Goal: Task Accomplishment & Management: Complete application form

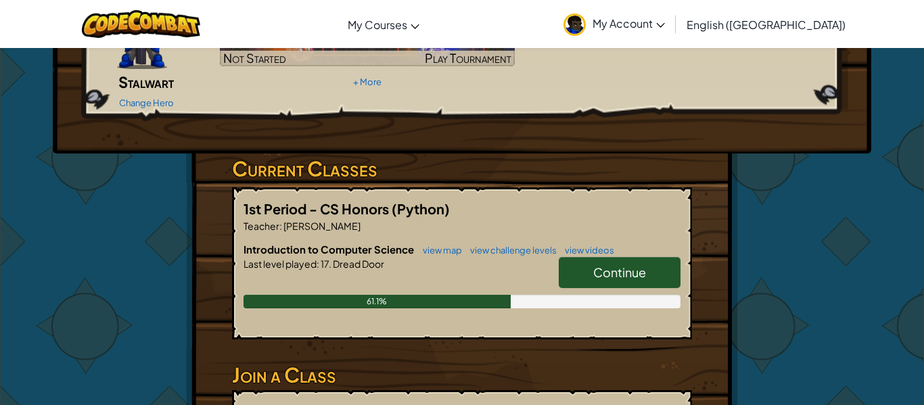
scroll to position [146, 0]
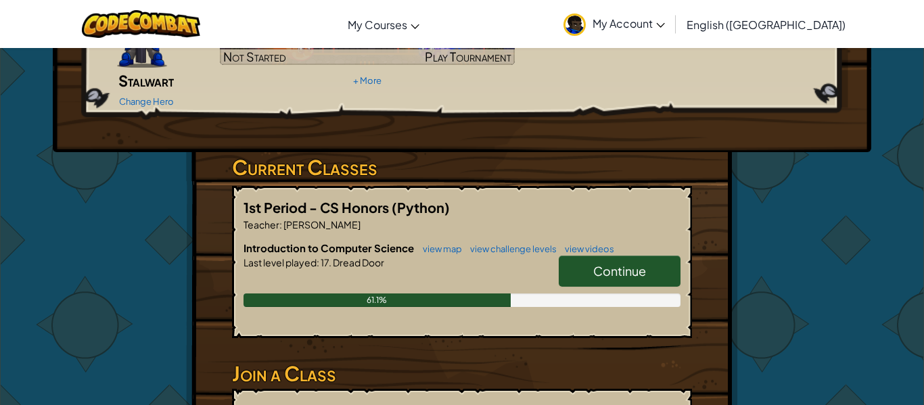
click at [614, 263] on span "Continue" at bounding box center [619, 271] width 53 height 16
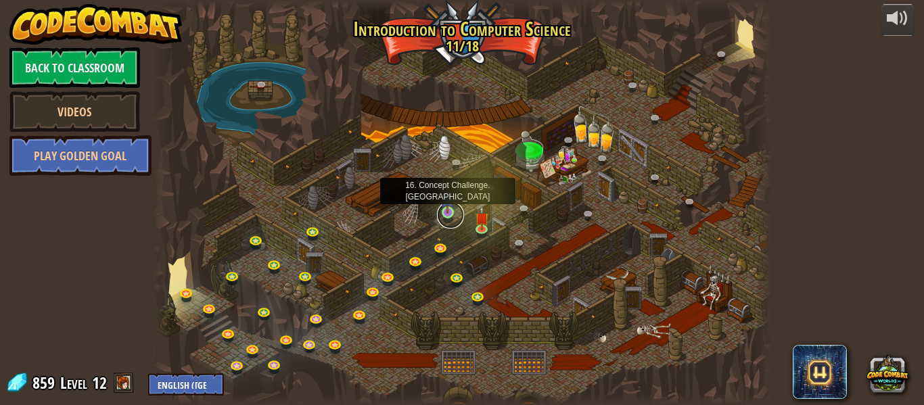
click at [451, 216] on link at bounding box center [450, 215] width 27 height 27
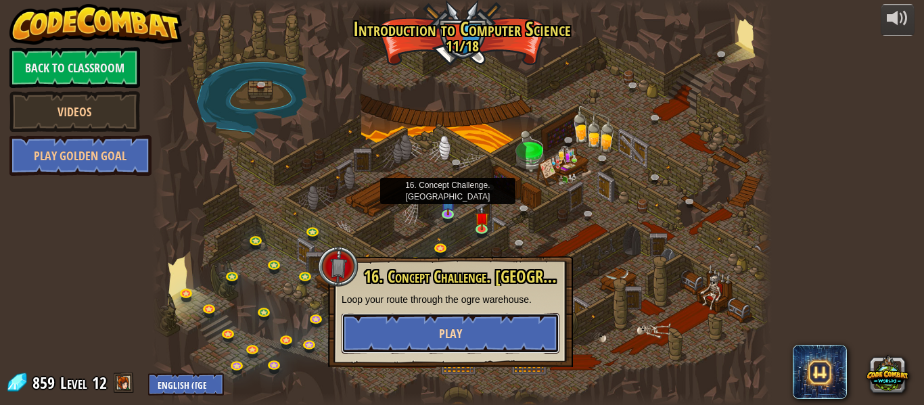
click at [455, 332] on span "Play" at bounding box center [450, 333] width 23 height 17
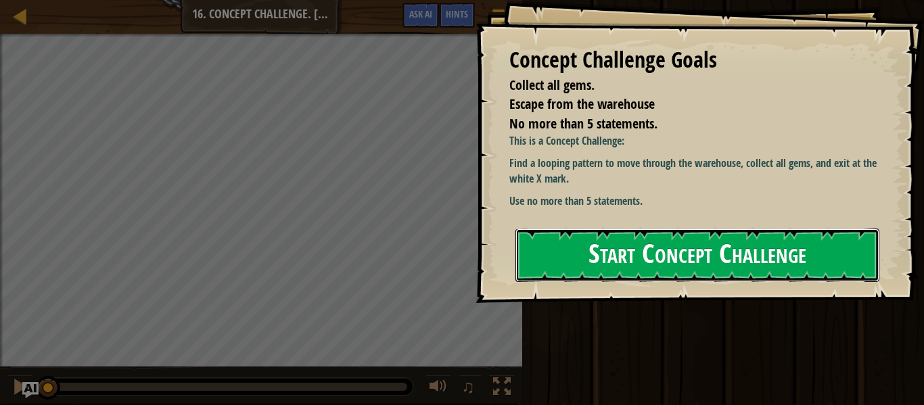
click at [650, 257] on button "Start Concept Challenge" at bounding box center [698, 255] width 364 height 53
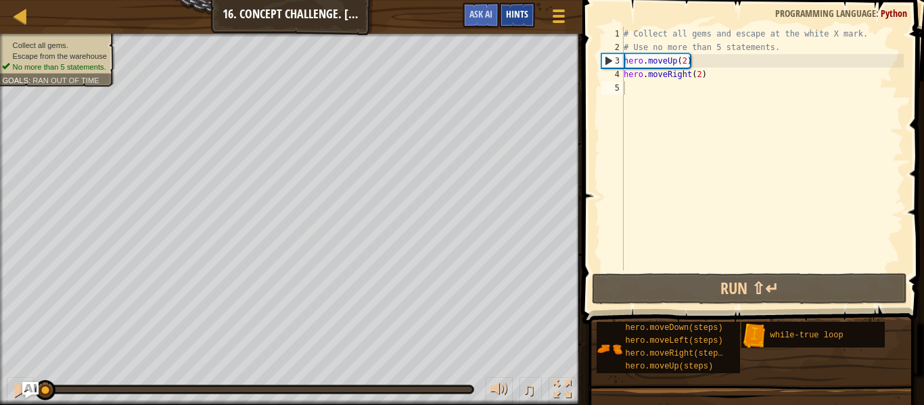
click at [524, 14] on span "Hints" at bounding box center [517, 13] width 22 height 13
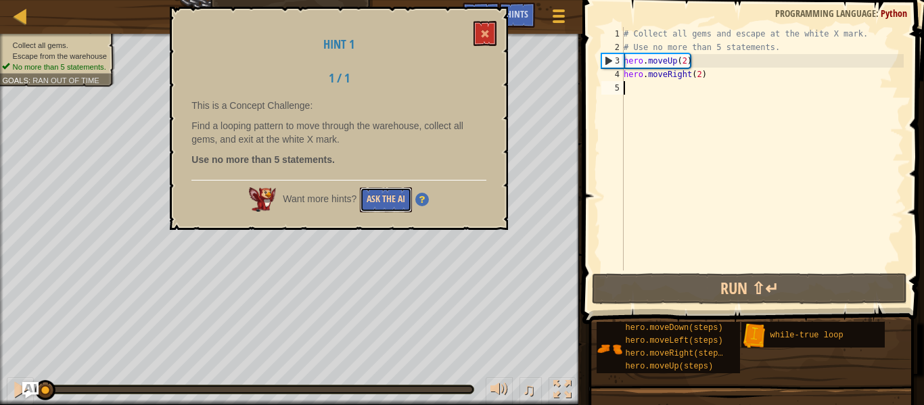
click at [390, 204] on button "Ask the AI" at bounding box center [386, 199] width 52 height 25
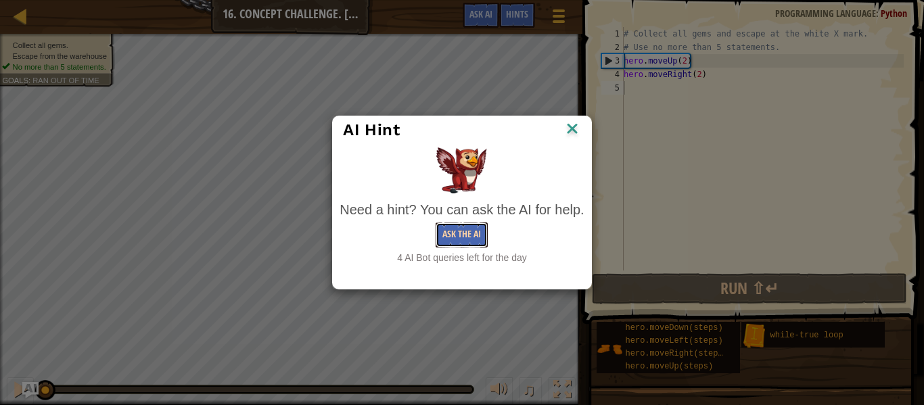
click at [461, 244] on button "Ask the AI" at bounding box center [462, 235] width 52 height 25
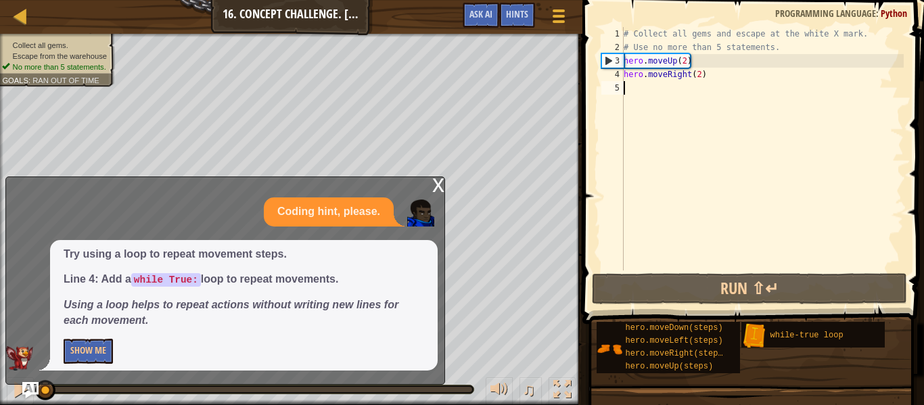
click at [700, 62] on div "# Collect all gems and escape at the white X mark. # Use no more than 5 stateme…" at bounding box center [762, 162] width 283 height 271
type textarea "hero.moveUp(2)"
click at [701, 60] on div "# Collect all gems and escape at the white X mark. # Use no more than 5 stateme…" at bounding box center [762, 162] width 283 height 271
click at [628, 62] on div "# Collect all gems and escape at the white X mark. # Use no more than 5 stateme…" at bounding box center [762, 162] width 283 height 271
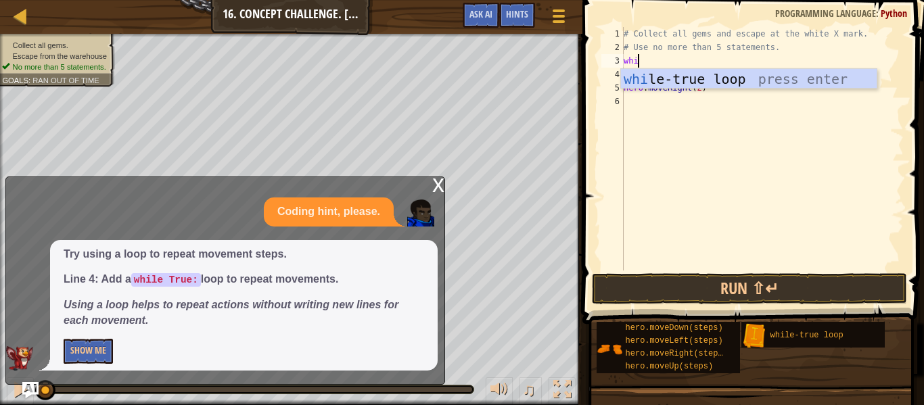
scroll to position [6, 3]
type textarea "while True"
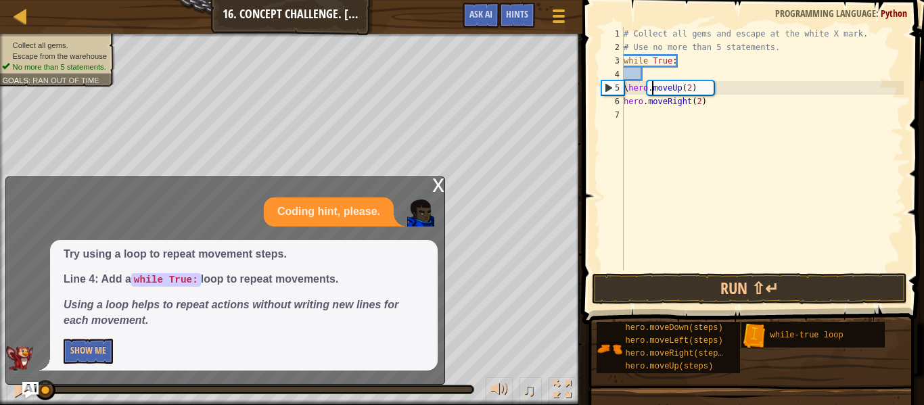
scroll to position [6, 5]
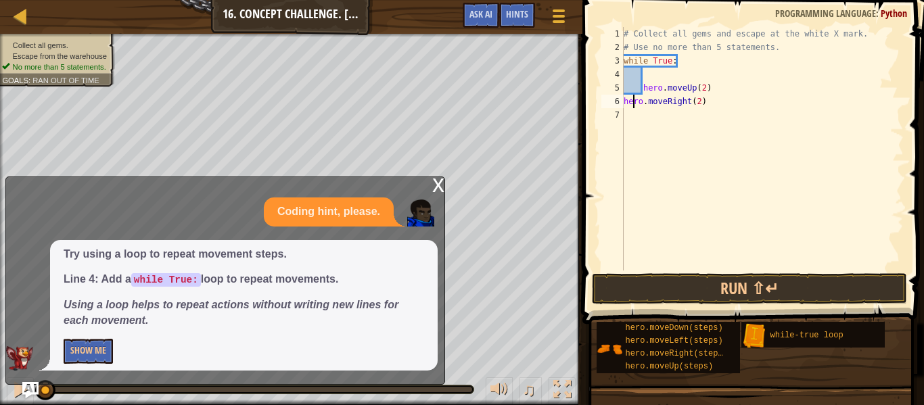
click at [634, 101] on div "# Collect all gems and escape at the white X mark. # Use no more than 5 stateme…" at bounding box center [762, 162] width 283 height 271
type textarea "hero.moveRight(2)"
click at [685, 73] on div "# Collect all gems and escape at the white X mark. # Use no more than 5 stateme…" at bounding box center [762, 162] width 283 height 271
type textarea "hero.moveRight(2)"
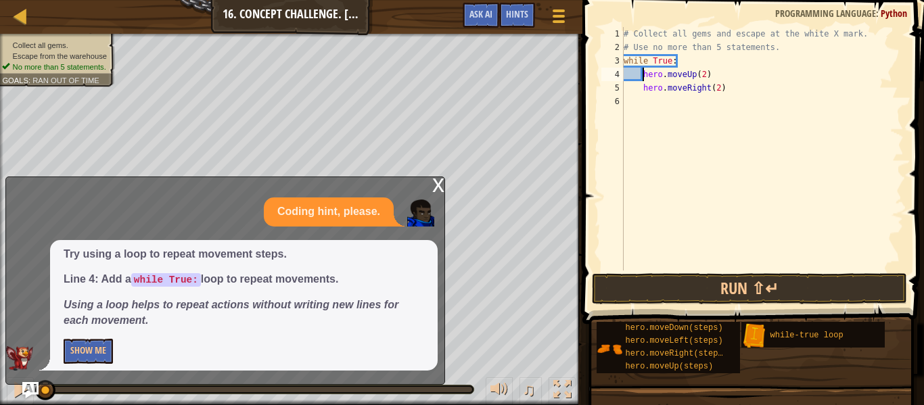
type textarea "hero.moveRight(2)"
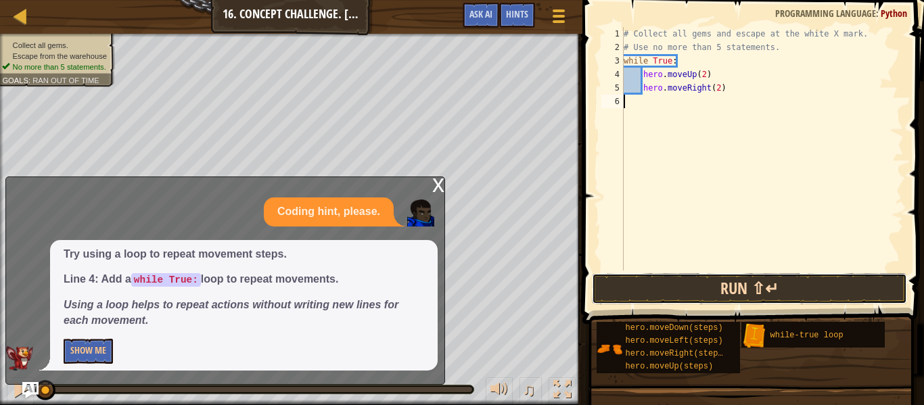
click at [706, 294] on button "Run ⇧↵" at bounding box center [749, 288] width 315 height 31
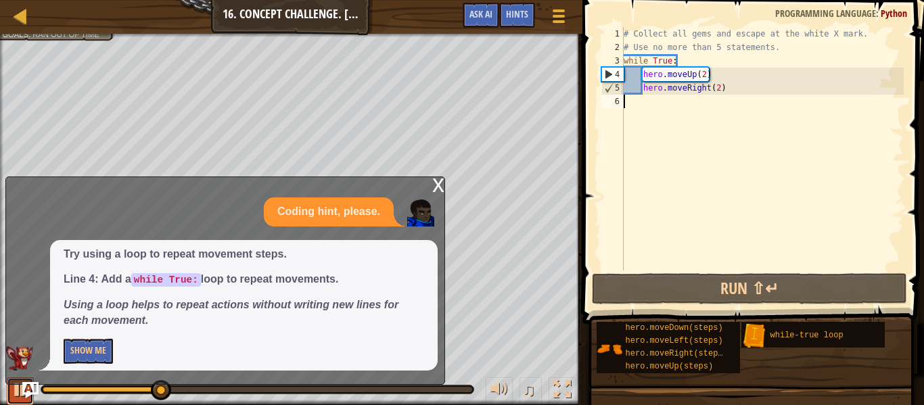
click at [14, 389] on div at bounding box center [21, 390] width 18 height 18
click at [87, 346] on button "Show Me" at bounding box center [88, 351] width 49 height 25
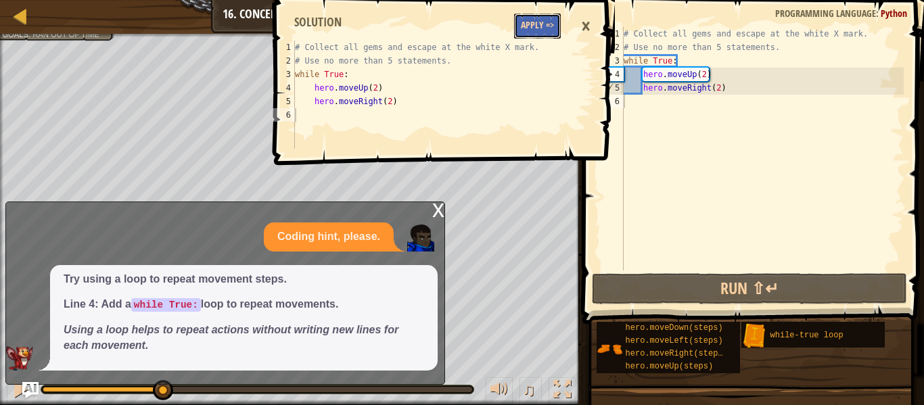
click at [549, 31] on button "Apply =>" at bounding box center [537, 26] width 47 height 25
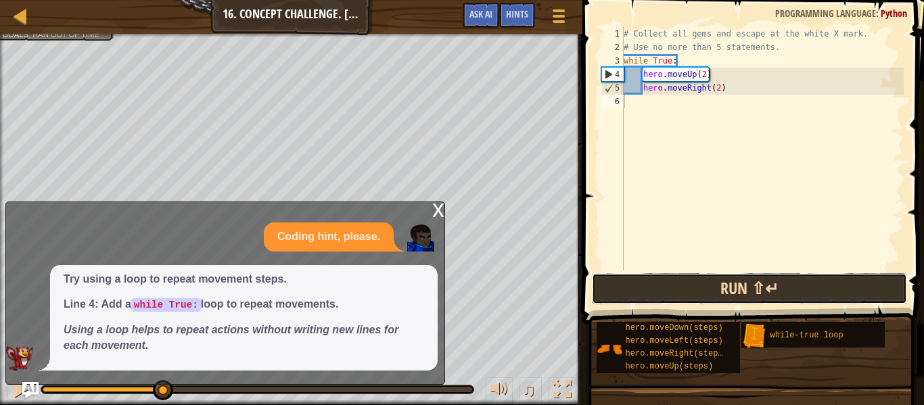
click at [699, 288] on button "Run ⇧↵" at bounding box center [749, 288] width 315 height 31
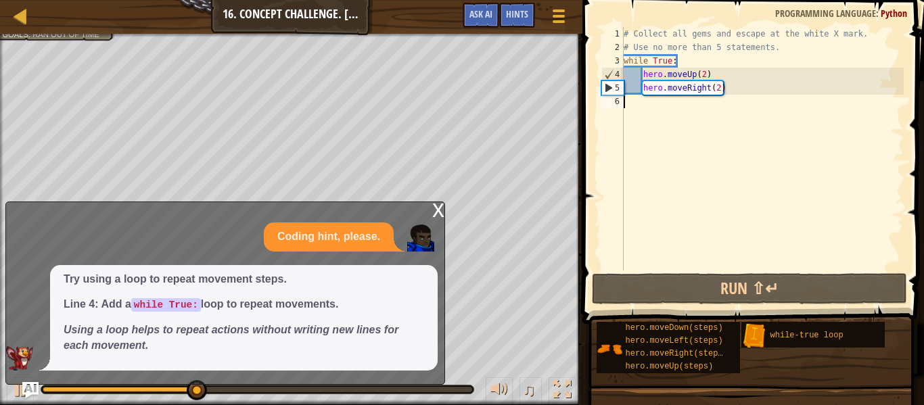
click at [435, 210] on div "x" at bounding box center [438, 209] width 12 height 14
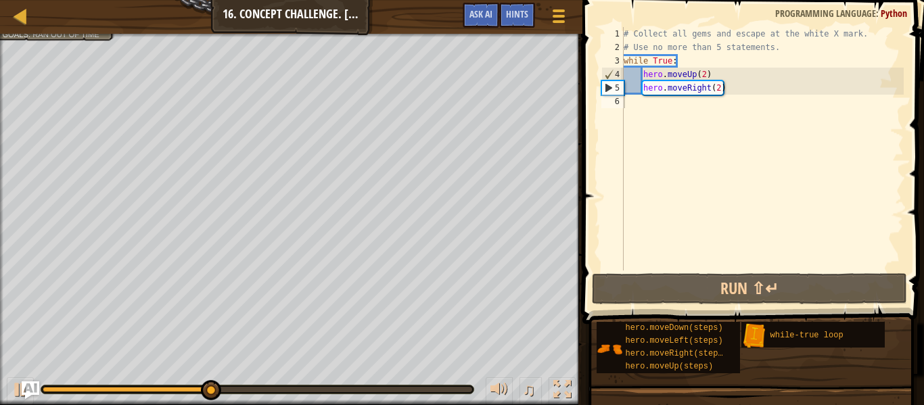
click at [27, 384] on img "Ask AI" at bounding box center [31, 391] width 18 height 18
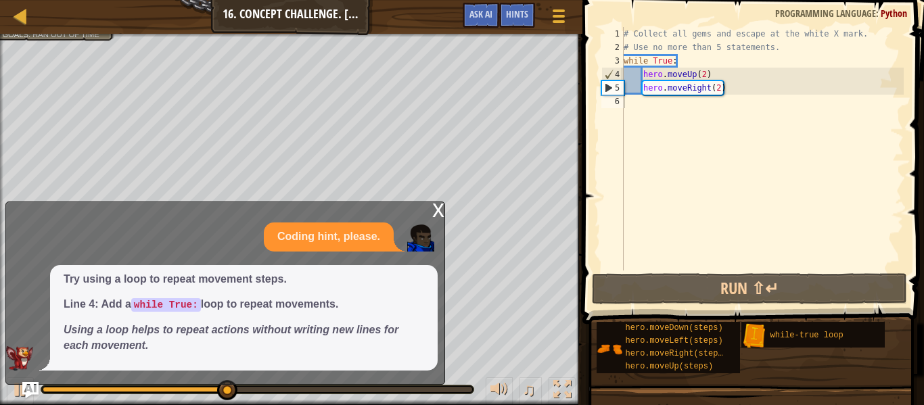
click at [432, 209] on div "x" at bounding box center [438, 209] width 12 height 14
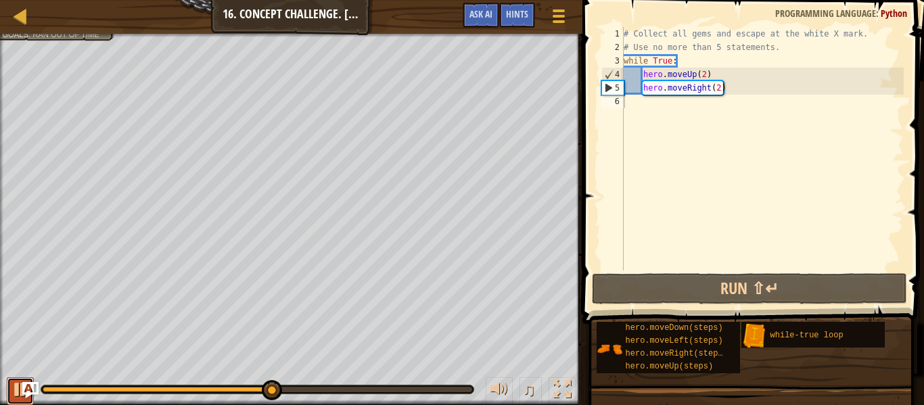
click at [15, 392] on div at bounding box center [21, 390] width 18 height 18
click at [746, 86] on div "# Collect all gems and escape at the white X mark. # Use no more than 5 stateme…" at bounding box center [762, 162] width 283 height 271
click at [76, 37] on div at bounding box center [291, 35] width 583 height 3
click at [62, 36] on div at bounding box center [291, 35] width 583 height 3
type textarea "while True:"
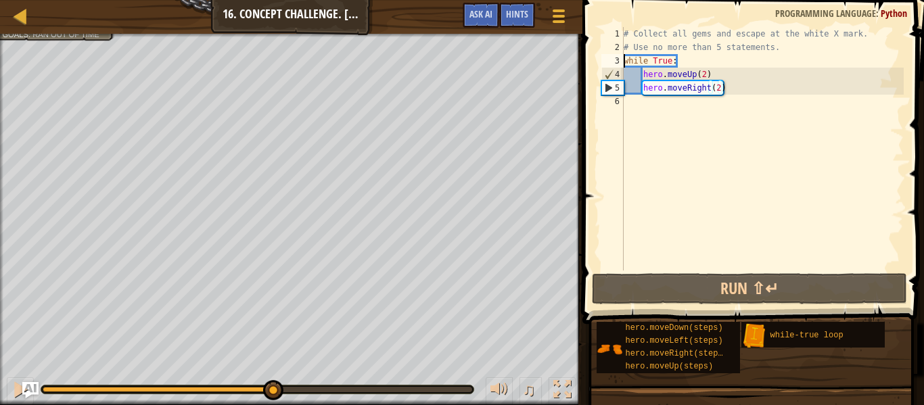
click at [625, 58] on div "# Collect all gems and escape at the white X mark. # Use no more than 5 stateme…" at bounding box center [762, 162] width 283 height 271
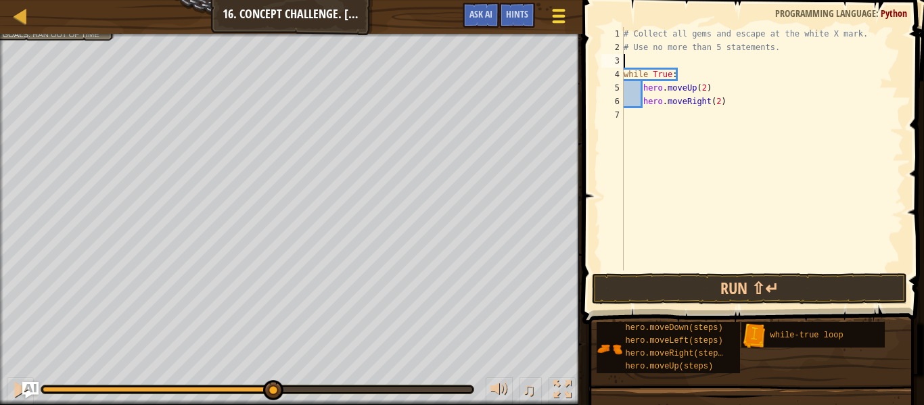
click at [555, 16] on span at bounding box center [559, 16] width 13 height 3
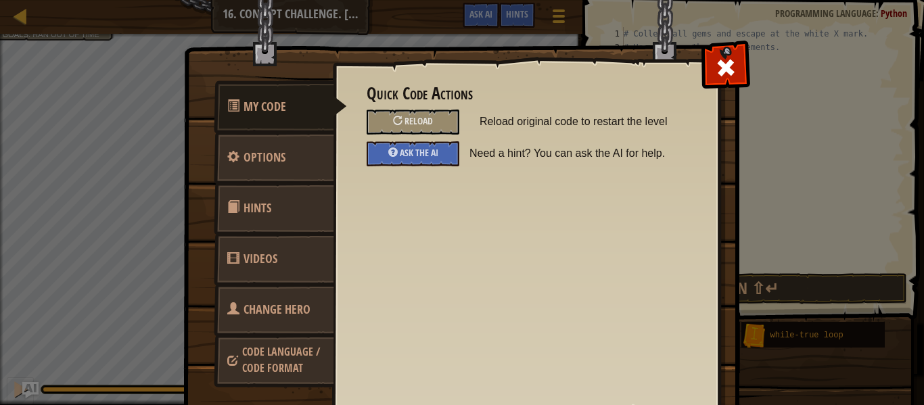
click at [290, 204] on link "Hints" at bounding box center [274, 208] width 120 height 53
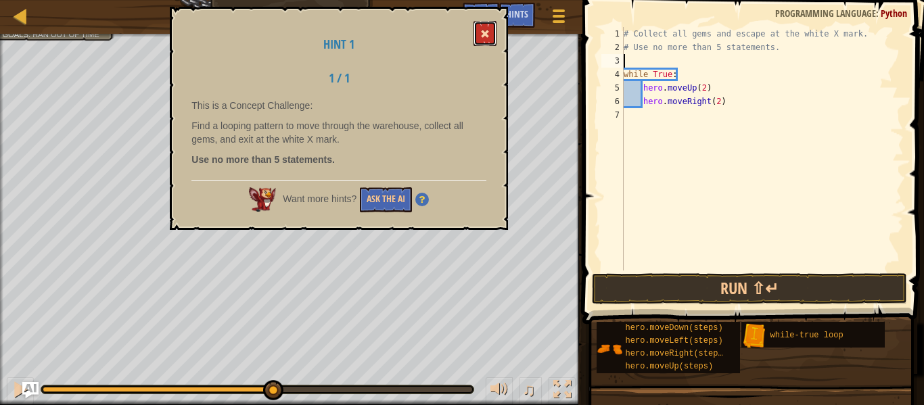
click at [487, 32] on span at bounding box center [484, 33] width 9 height 9
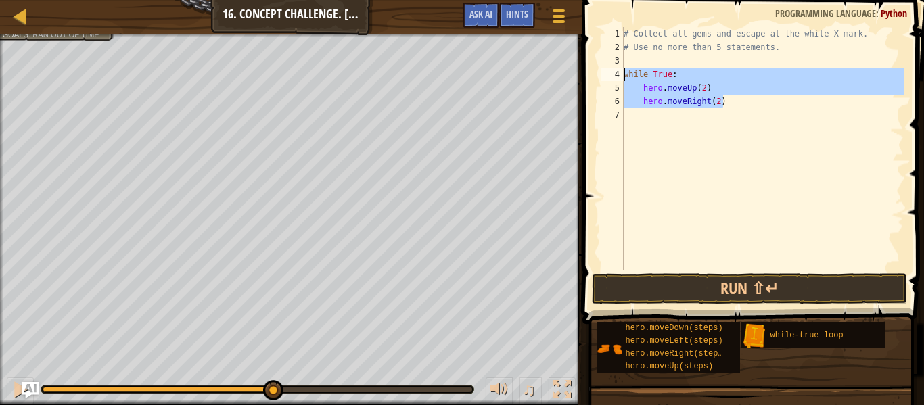
drag, startPoint x: 723, startPoint y: 106, endPoint x: 613, endPoint y: 72, distance: 115.6
click at [613, 72] on div "hero.moveRight(2) 1 2 3 4 5 6 7 # Collect all gems and escape at the white X ma…" at bounding box center [751, 149] width 305 height 244
type textarea "while True: hero.moveUp(2)"
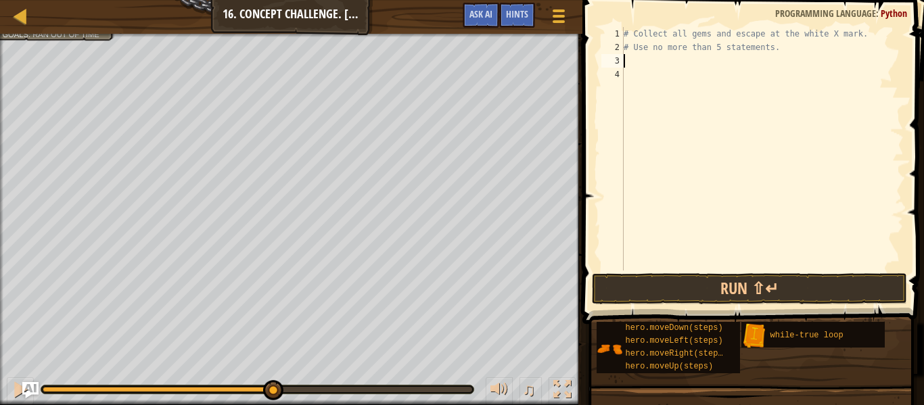
type textarea "j"
type textarea "hero.moveUp(2)"
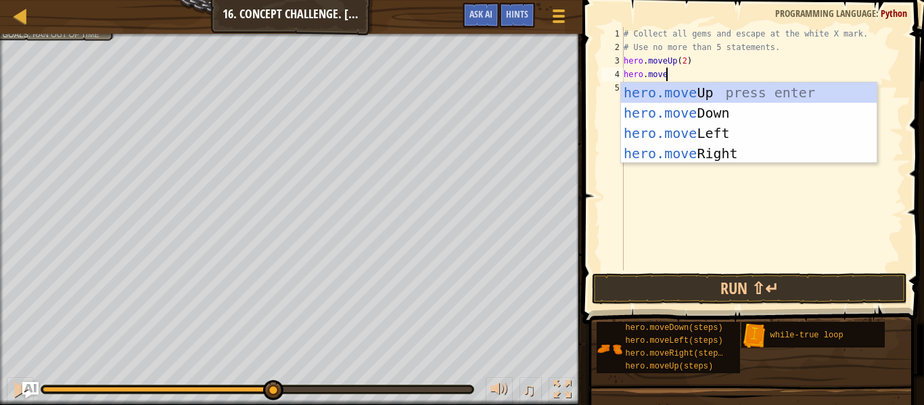
scroll to position [6, 5]
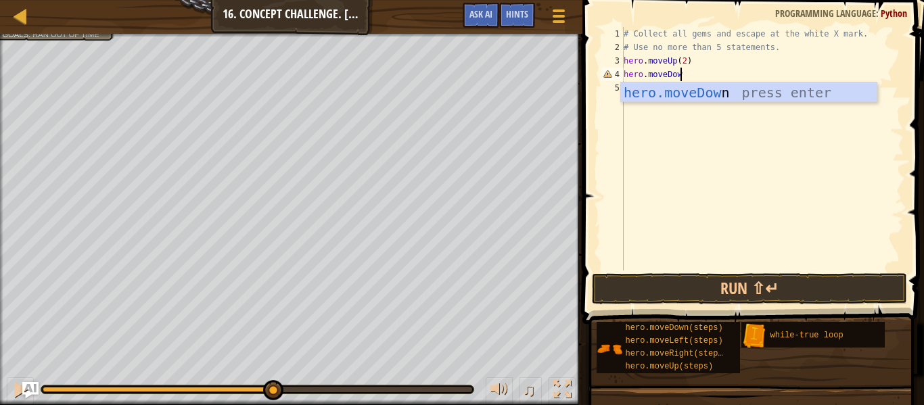
type textarea "hero.moveDown"
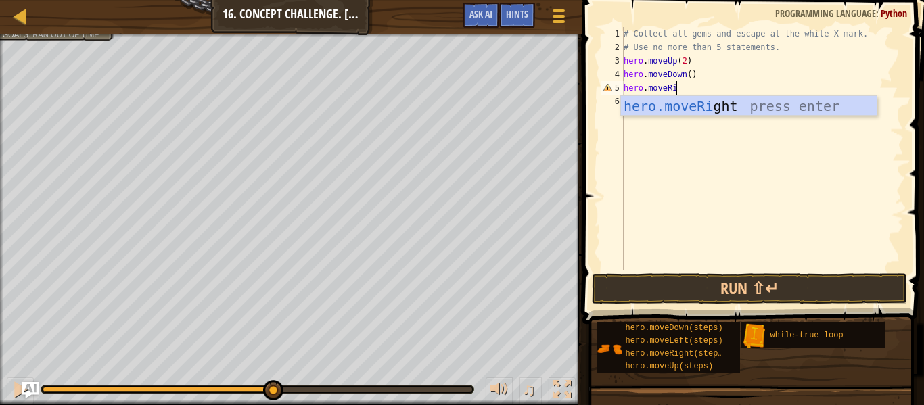
type textarea "hero.moveRight"
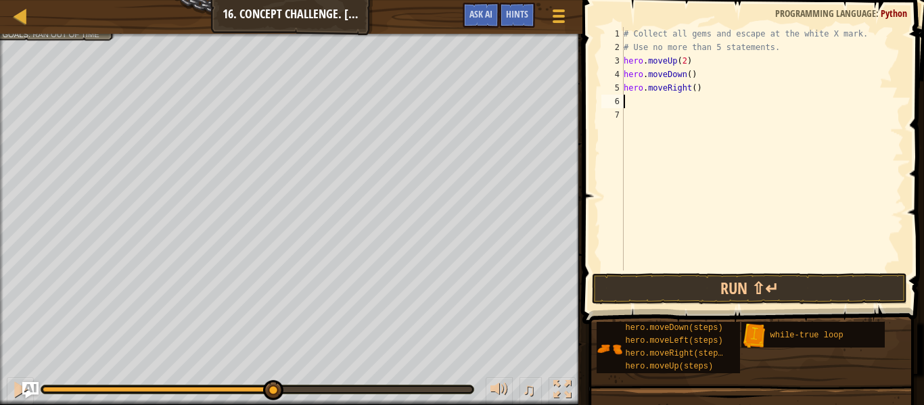
scroll to position [6, 0]
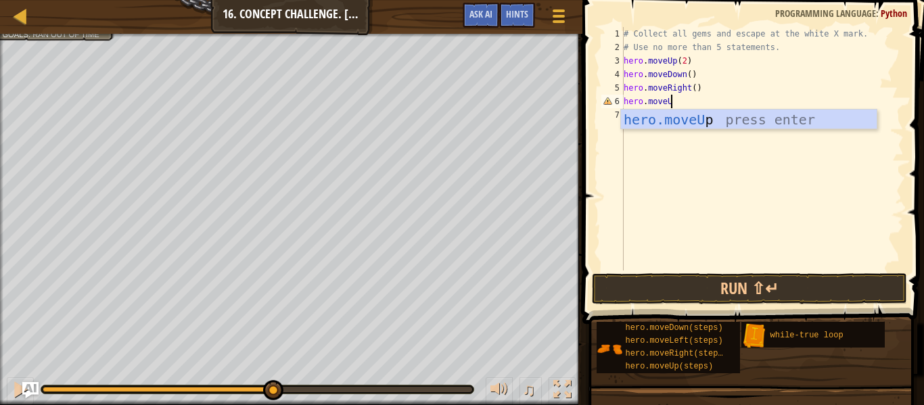
type textarea "hero.moveUp"
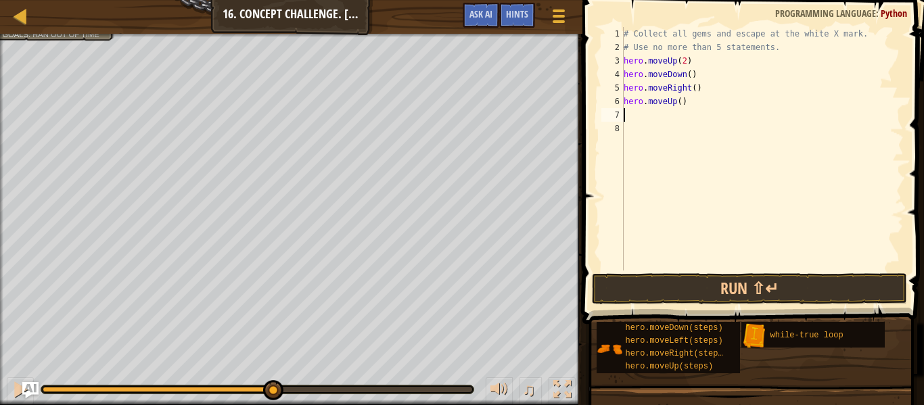
click at [60, 37] on div at bounding box center [291, 35] width 583 height 3
click at [68, 35] on div at bounding box center [291, 35] width 583 height 3
click at [715, 293] on button "Run ⇧↵" at bounding box center [749, 288] width 315 height 31
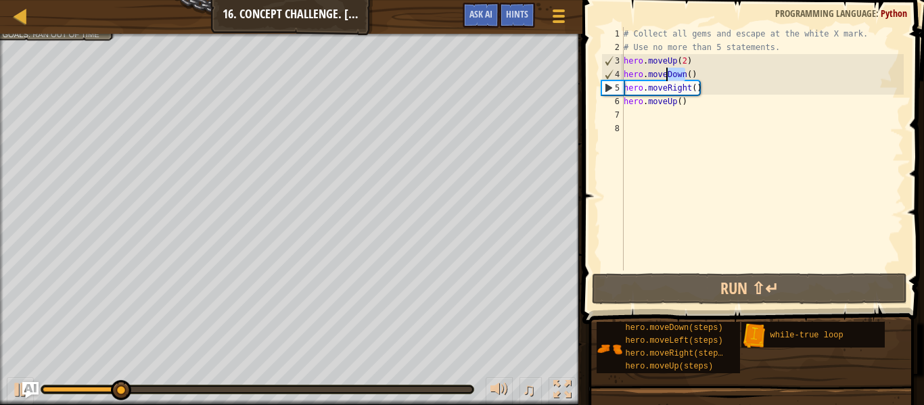
drag, startPoint x: 683, startPoint y: 74, endPoint x: 666, endPoint y: 72, distance: 17.0
click at [666, 72] on div "# Collect all gems and escape at the white X mark. # Use no more than 5 stateme…" at bounding box center [762, 162] width 283 height 271
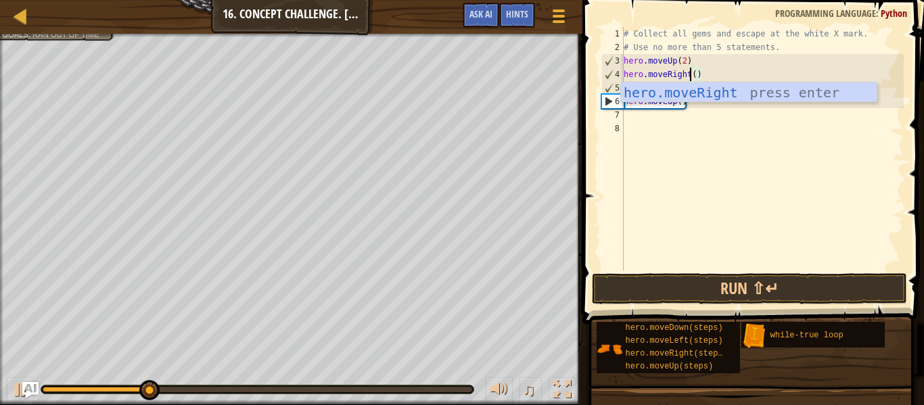
scroll to position [6, 9]
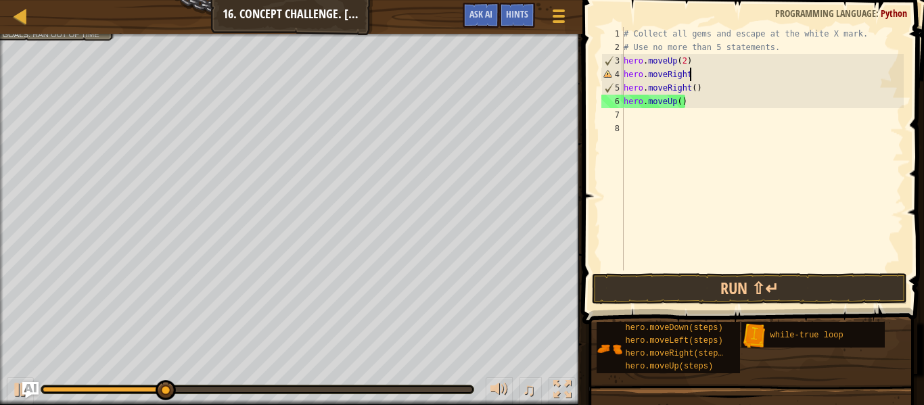
click at [686, 88] on div "# Collect all gems and escape at the white X mark. # Use no more than 5 stateme…" at bounding box center [762, 162] width 283 height 271
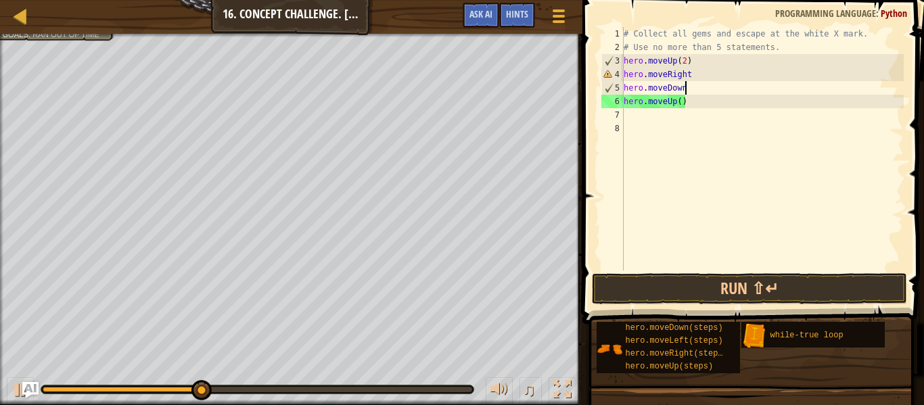
scroll to position [6, 8]
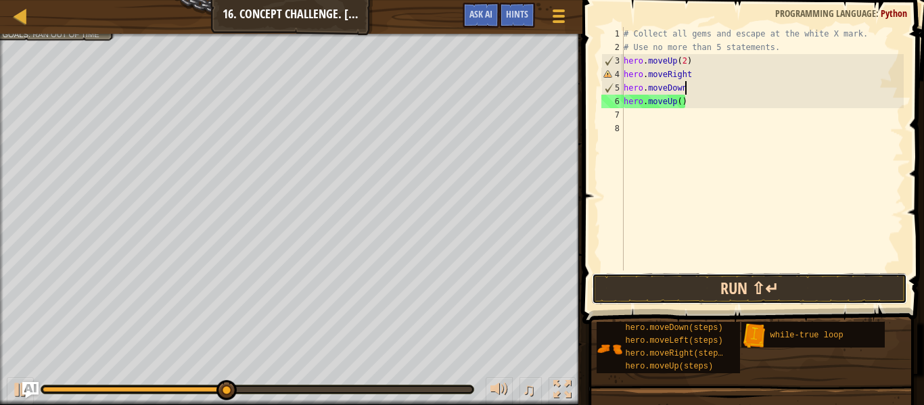
click at [724, 294] on button "Run ⇧↵" at bounding box center [749, 288] width 315 height 31
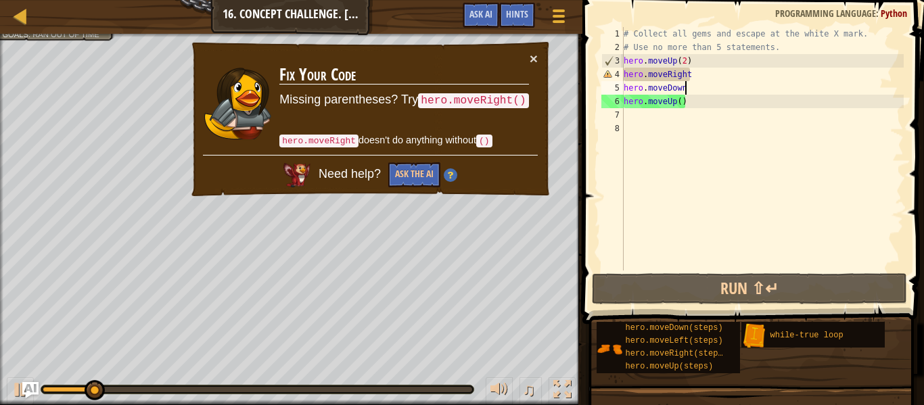
click at [706, 74] on div "# Collect all gems and escape at the white X mark. # Use no more than 5 stateme…" at bounding box center [762, 162] width 283 height 271
click at [528, 55] on td "Fix Your Code Missing parentheses? Try hero.moveRight() hero.moveRight doesn't …" at bounding box center [404, 103] width 251 height 104
click at [531, 57] on button "×" at bounding box center [534, 58] width 8 height 14
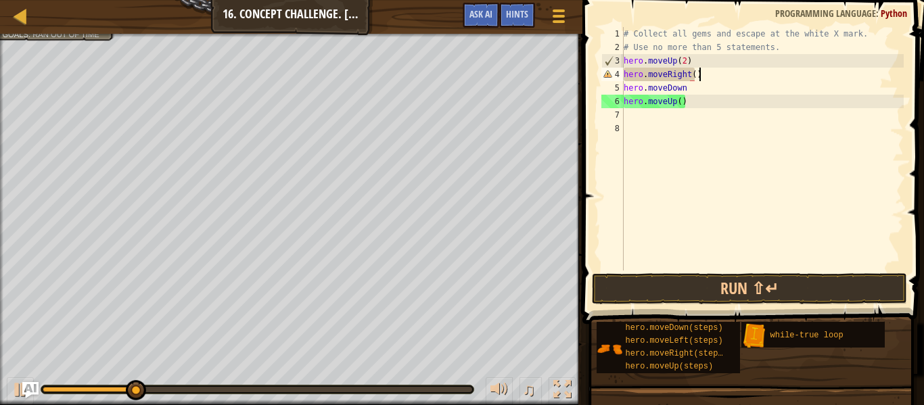
scroll to position [6, 10]
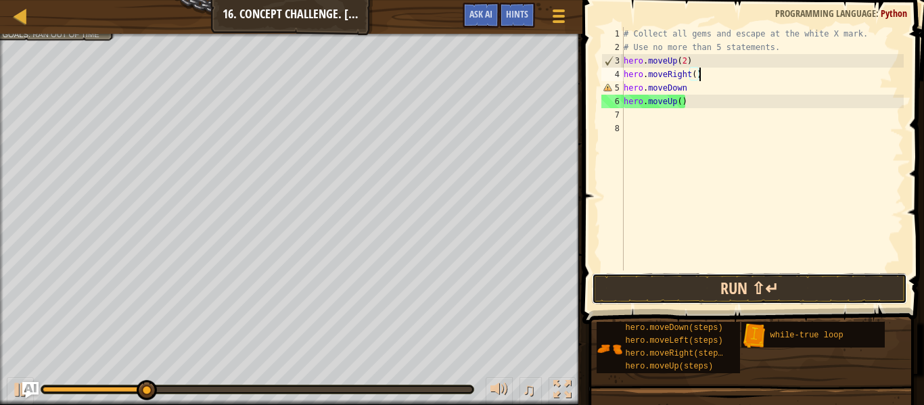
click at [732, 289] on button "Run ⇧↵" at bounding box center [749, 288] width 315 height 31
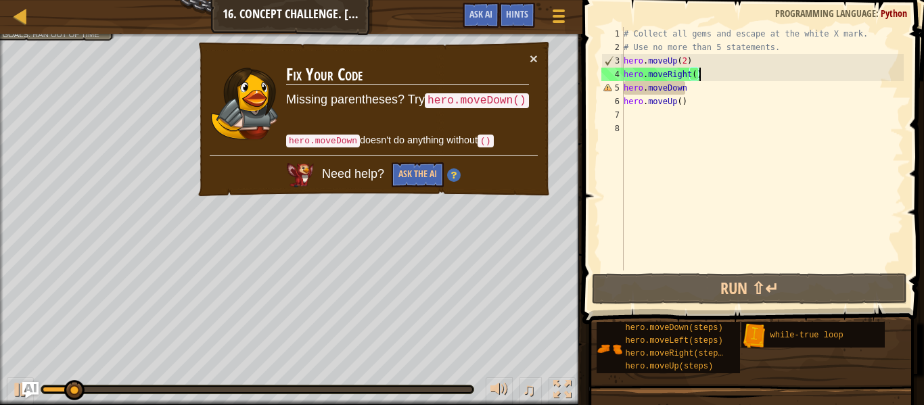
click at [710, 89] on div "# Collect all gems and escape at the white X mark. # Use no more than 5 stateme…" at bounding box center [762, 162] width 283 height 271
click at [533, 58] on button "×" at bounding box center [534, 60] width 8 height 14
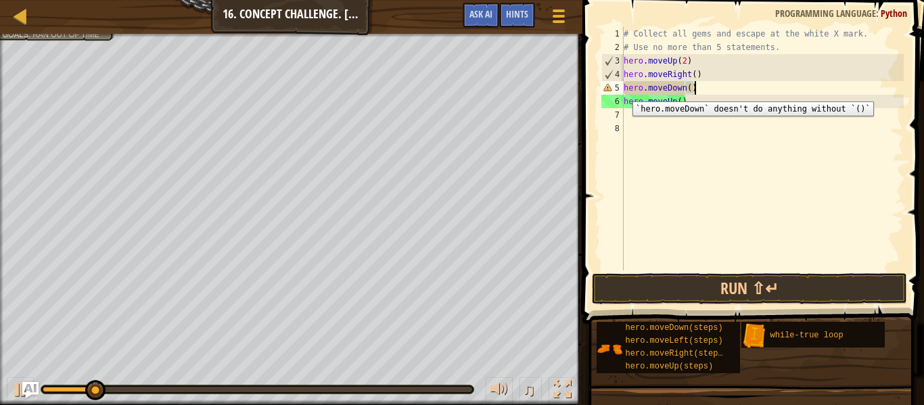
scroll to position [6, 9]
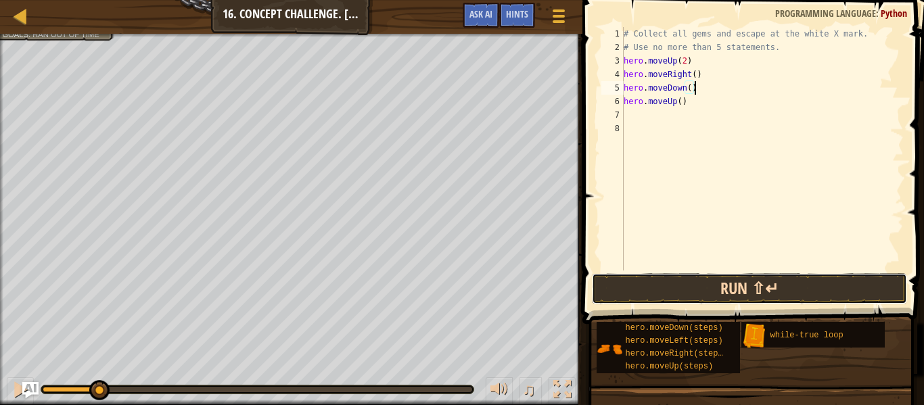
click at [700, 290] on button "Run ⇧↵" at bounding box center [749, 288] width 315 height 31
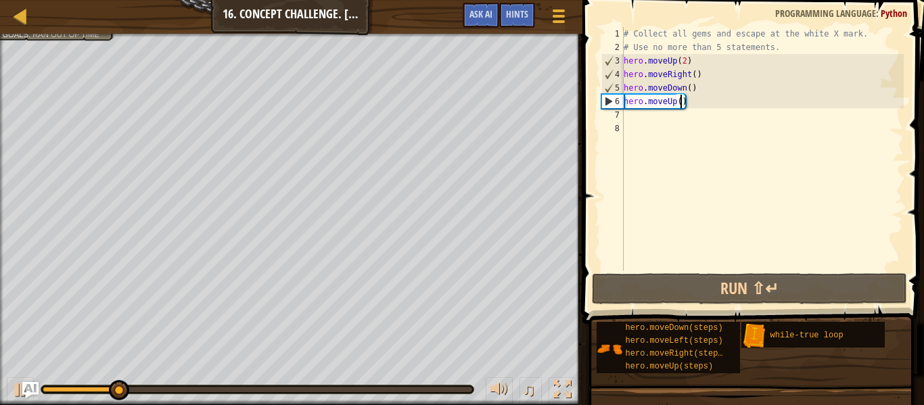
click at [683, 99] on div "# Collect all gems and escape at the white X mark. # Use no more than 5 stateme…" at bounding box center [762, 162] width 283 height 271
click at [692, 104] on div "# Collect all gems and escape at the white X mark. # Use no more than 5 stateme…" at bounding box center [762, 162] width 283 height 271
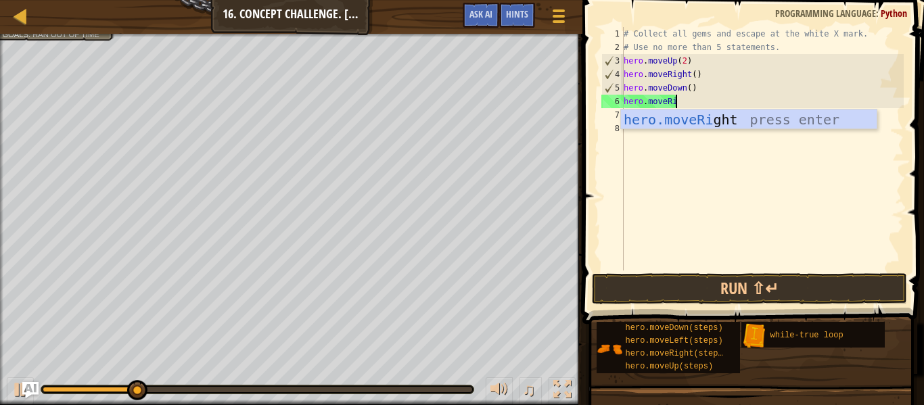
type textarea "hero.moveRight"
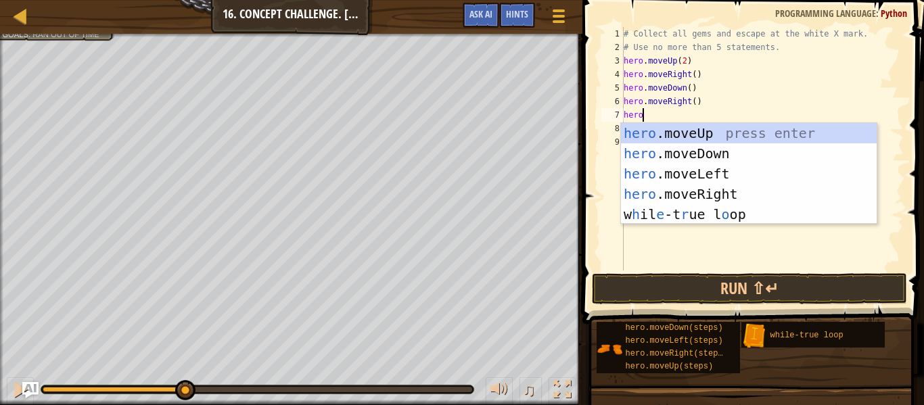
scroll to position [6, 2]
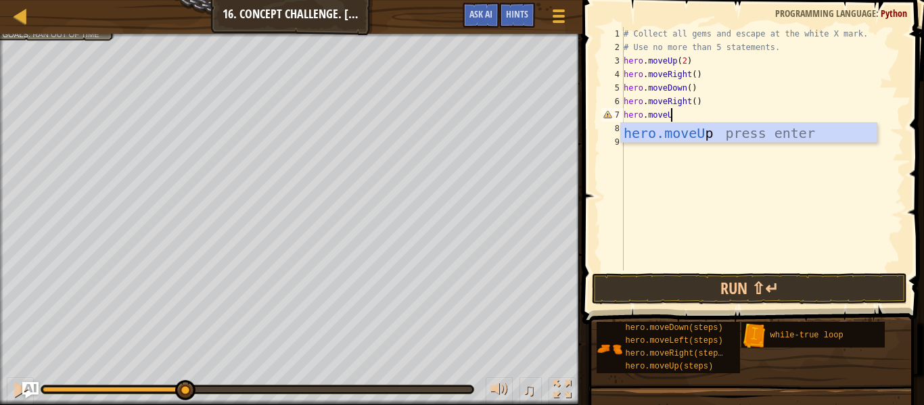
type textarea "hero.moveUP"
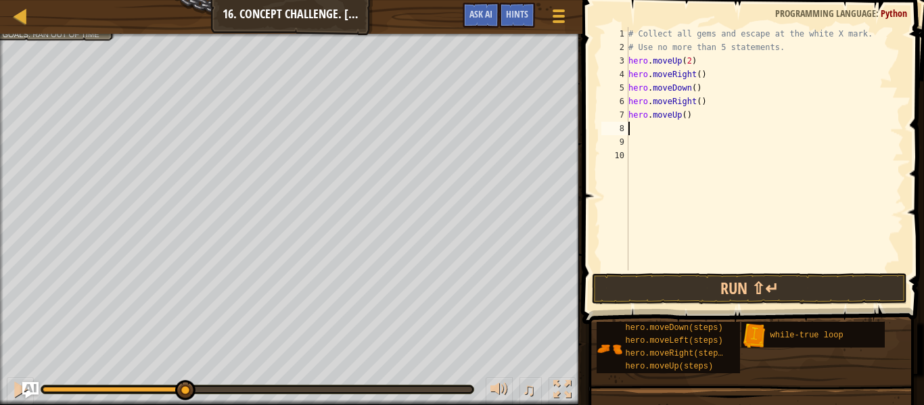
scroll to position [6, 0]
click at [759, 288] on button "Run ⇧↵" at bounding box center [749, 288] width 315 height 31
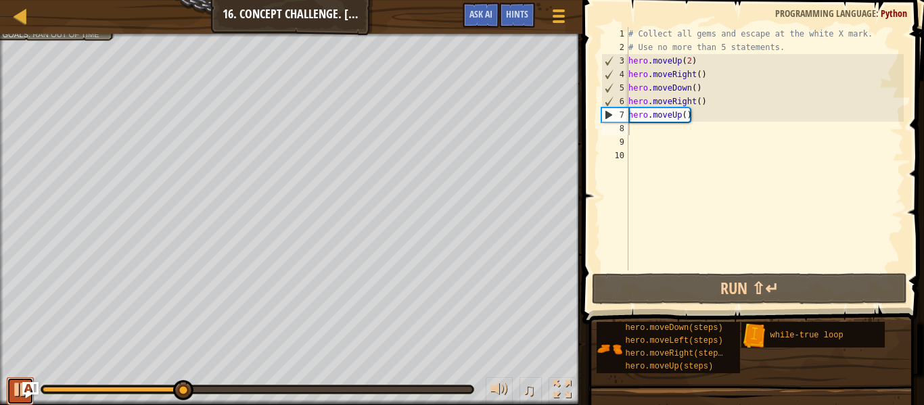
click at [13, 388] on div at bounding box center [21, 390] width 18 height 18
click at [46, 26] on div "Collect all gems. Escape from the warehouse No more than 5 statements. Goals : …" at bounding box center [56, 10] width 108 height 32
click at [480, 15] on span "Ask AI" at bounding box center [481, 13] width 23 height 13
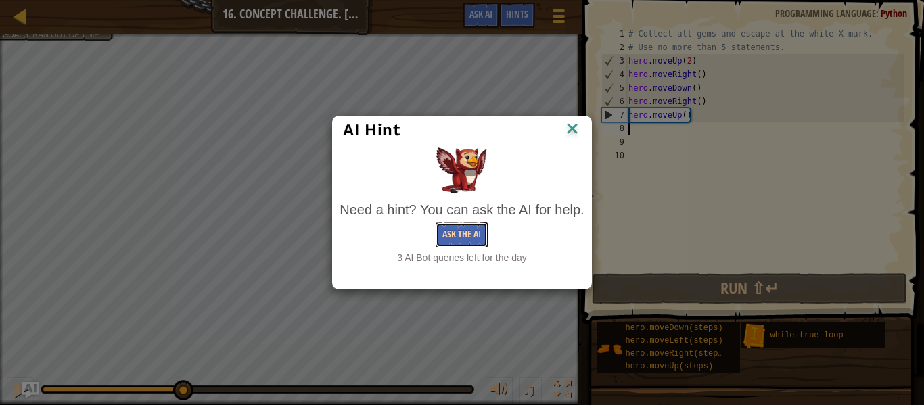
click at [468, 233] on button "Ask the AI" at bounding box center [462, 235] width 52 height 25
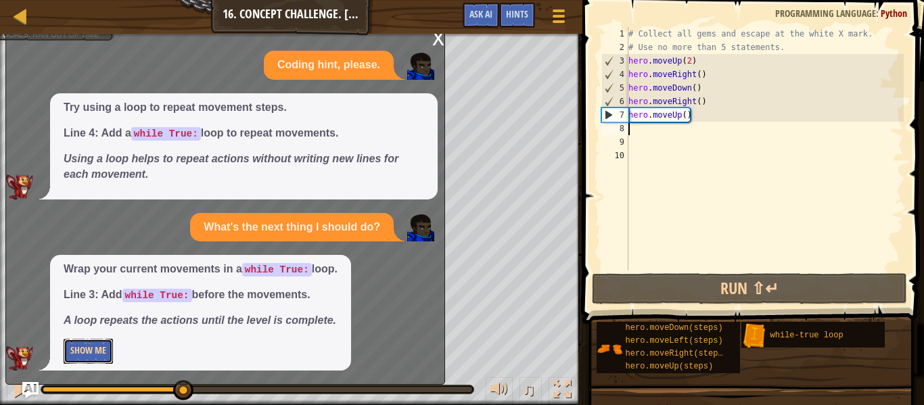
click at [93, 352] on button "Show Me" at bounding box center [88, 351] width 49 height 25
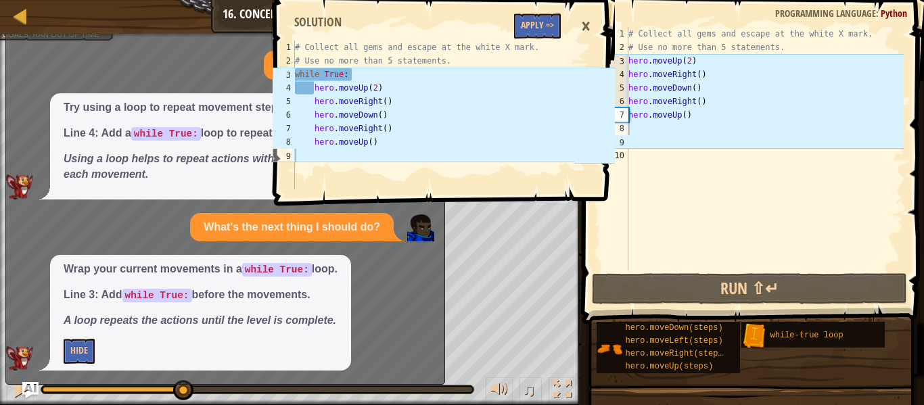
click at [474, 209] on div "1 2 3 4 5 6 7 8 9 # Collect all gems and escape at the white X mark. # Use no m…" at bounding box center [443, 202] width 346 height 405
click at [587, 28] on div "×" at bounding box center [585, 26] width 23 height 31
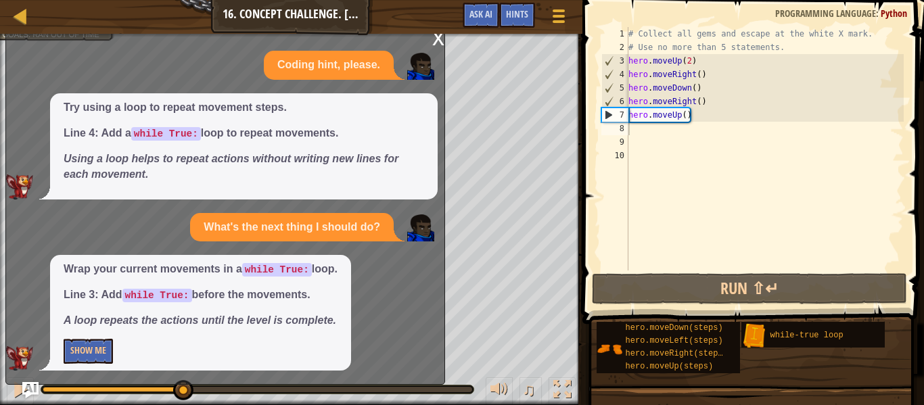
click at [436, 40] on div "x" at bounding box center [438, 37] width 12 height 14
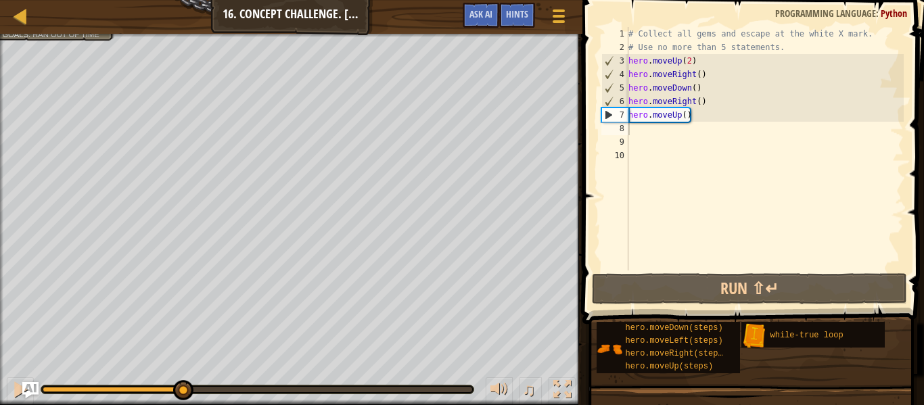
click at [715, 125] on div "# Collect all gems and escape at the white X mark. # Use no more than 5 stateme…" at bounding box center [765, 162] width 278 height 271
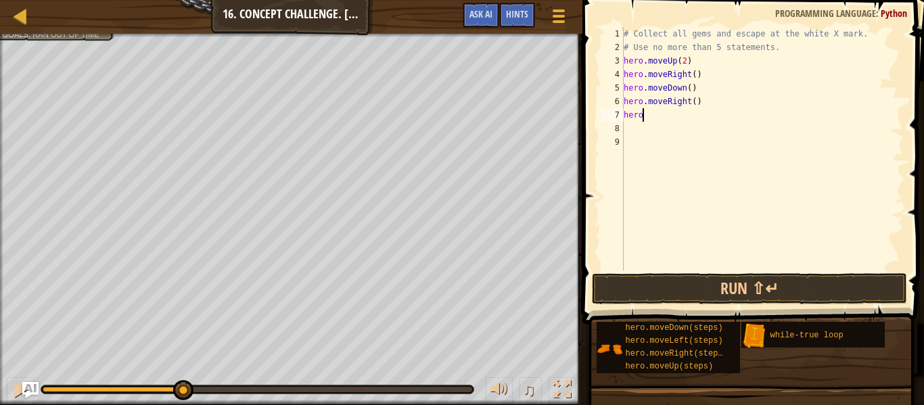
type textarea "h"
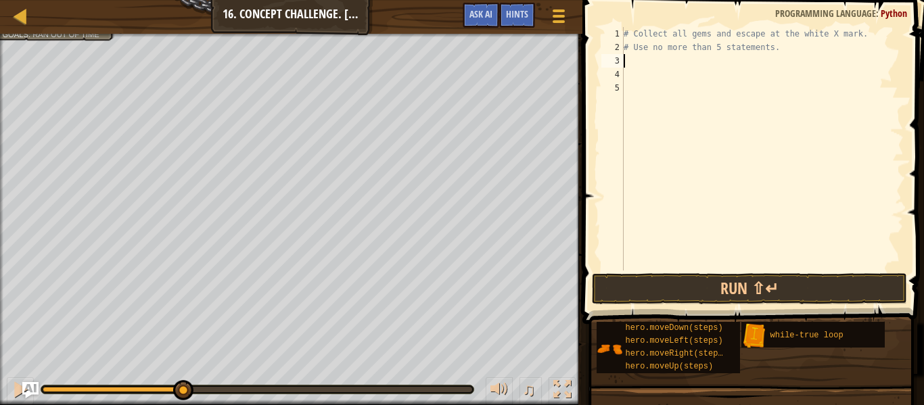
click at [85, 35] on div at bounding box center [291, 35] width 583 height 3
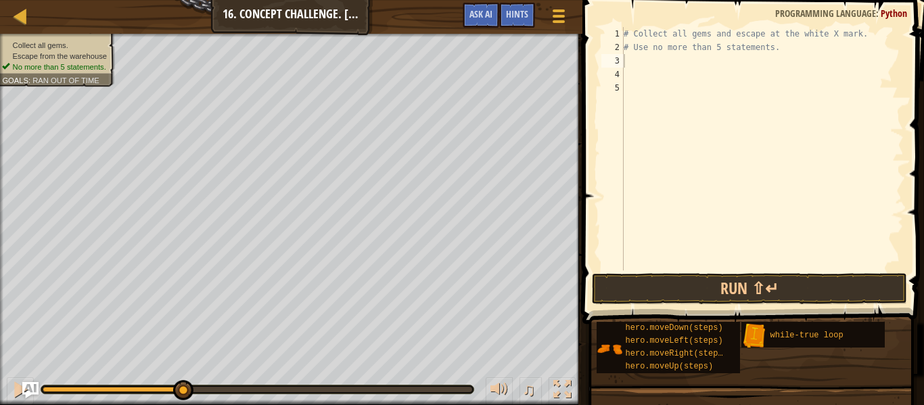
click at [87, 62] on li "No more than 5 statements." at bounding box center [54, 67] width 105 height 11
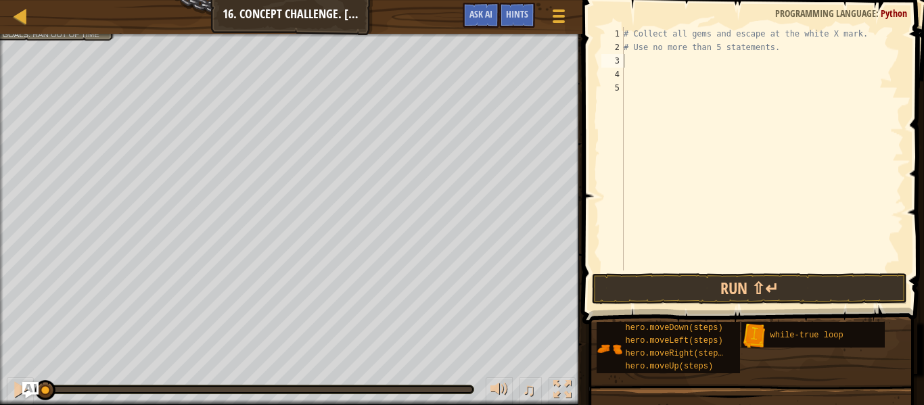
drag, startPoint x: 190, startPoint y: 392, endPoint x: 0, endPoint y: 390, distance: 190.1
click at [0, 391] on div "♫" at bounding box center [291, 386] width 583 height 41
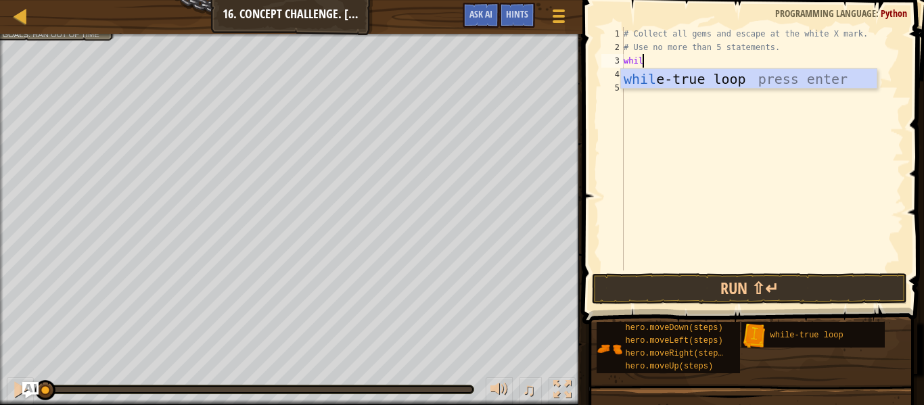
type textarea "while"
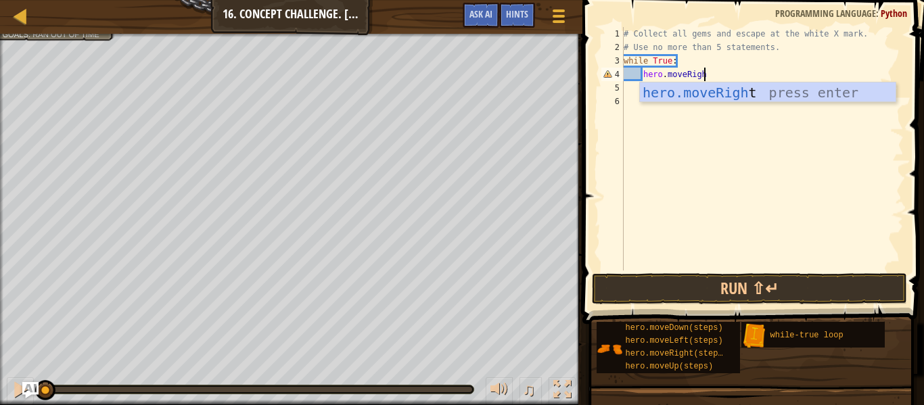
scroll to position [6, 12]
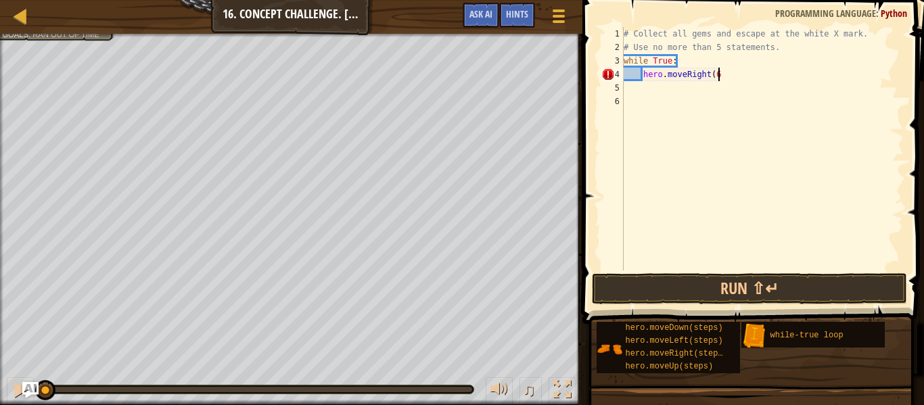
type textarea "hero.moveRight(6)"
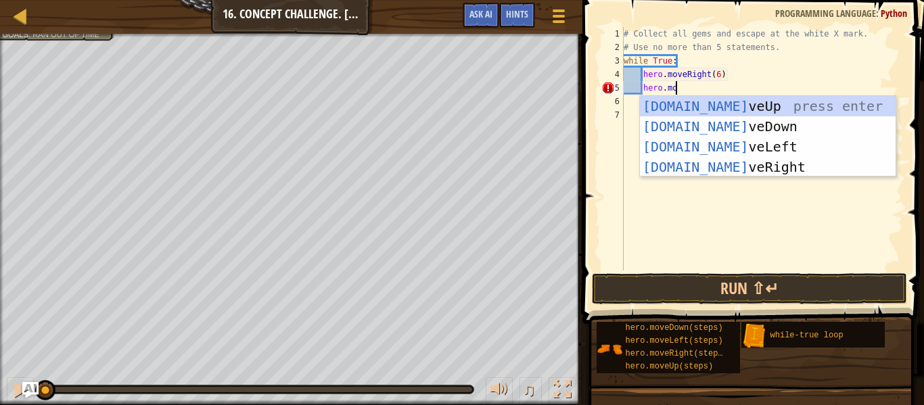
scroll to position [6, 8]
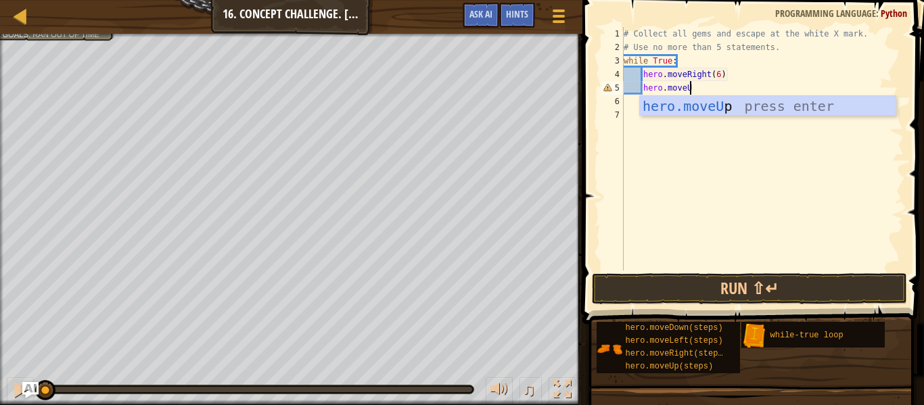
type textarea "hero.moveUp"
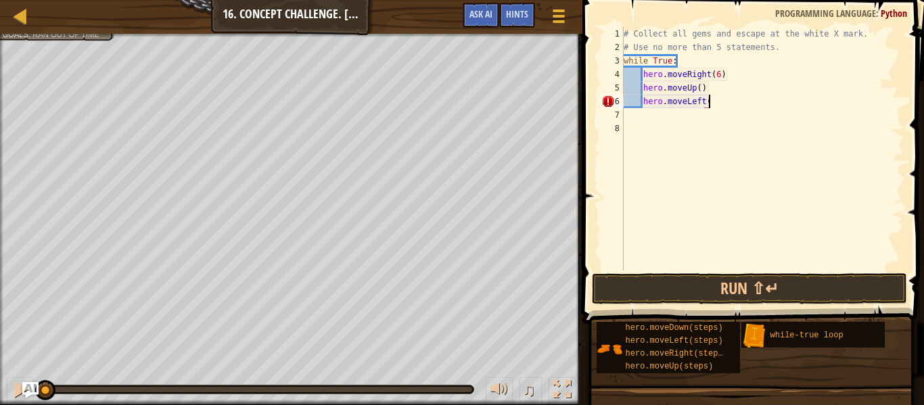
scroll to position [6, 12]
type textarea "hero.moveLeft(6)"
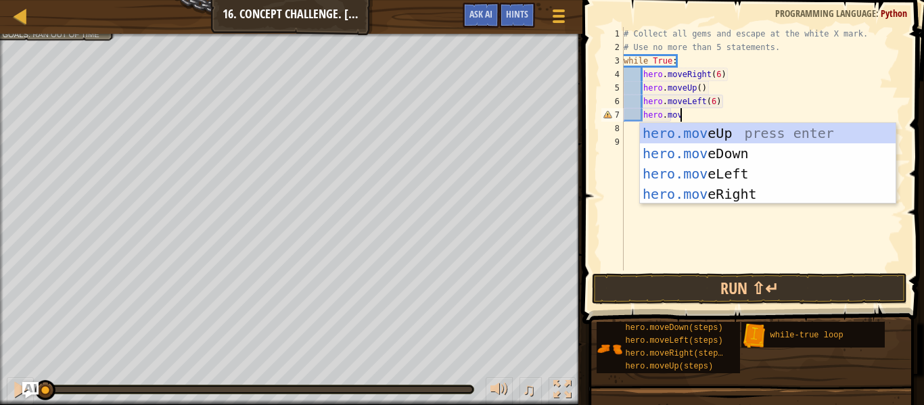
scroll to position [6, 8]
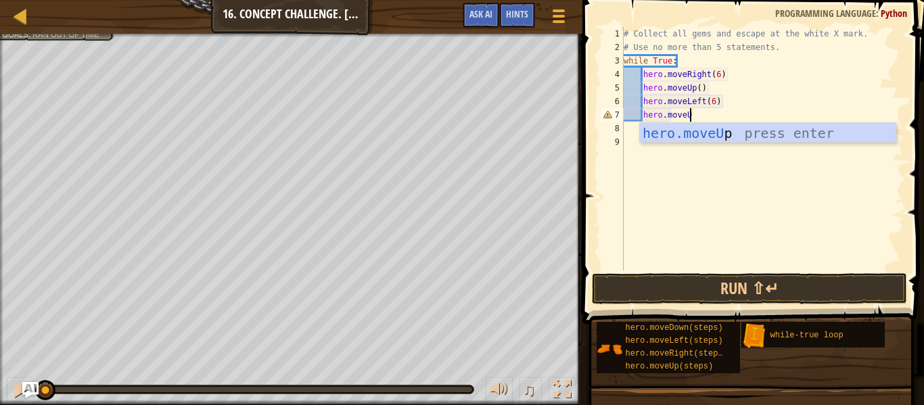
type textarea "hero.moveUp"
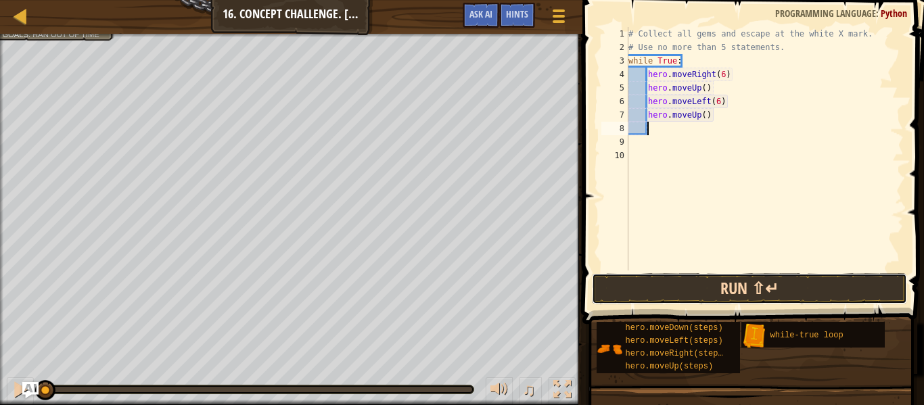
click at [777, 294] on button "Run ⇧↵" at bounding box center [749, 288] width 315 height 31
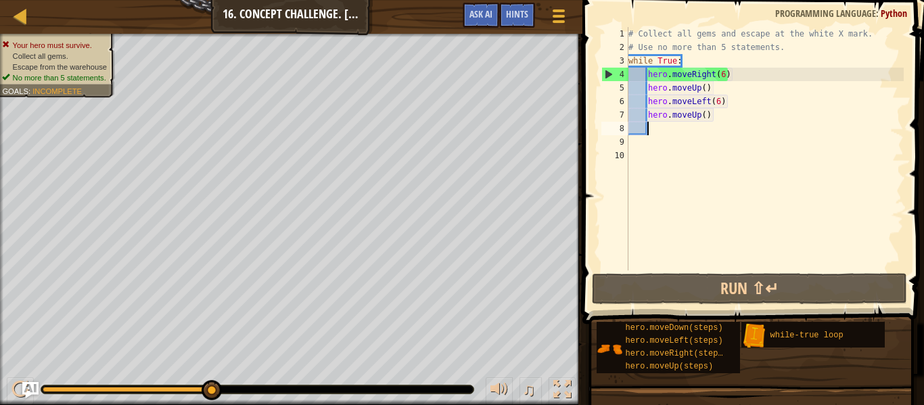
click at [765, 117] on div "# Collect all gems and escape at the white X mark. # Use no more than 5 stateme…" at bounding box center [765, 162] width 278 height 271
type textarea "hero.moveUp()"
click at [482, 12] on span "Ask AI" at bounding box center [481, 13] width 23 height 13
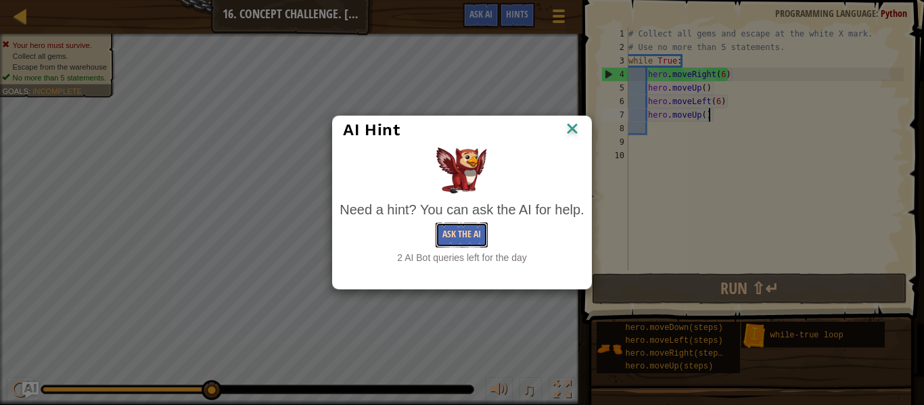
click at [468, 228] on button "Ask the AI" at bounding box center [462, 235] width 52 height 25
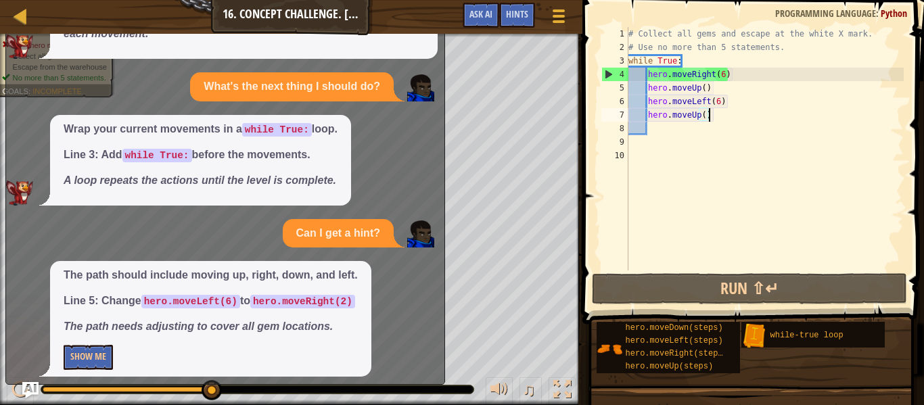
scroll to position [98, 0]
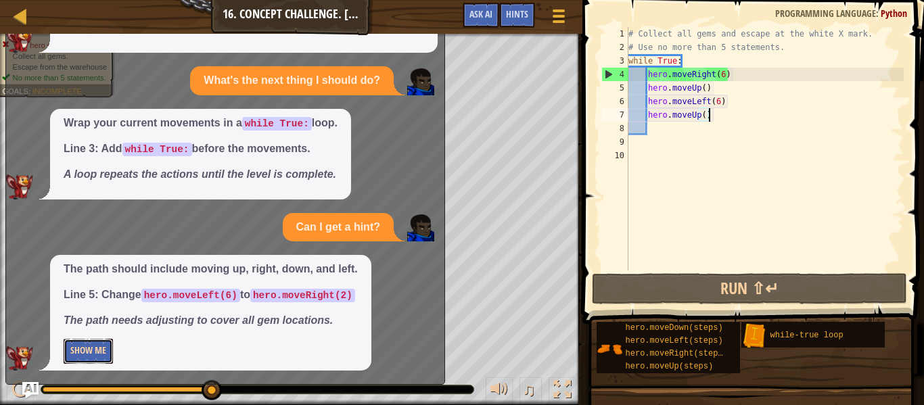
click at [82, 346] on button "Show Me" at bounding box center [88, 351] width 49 height 25
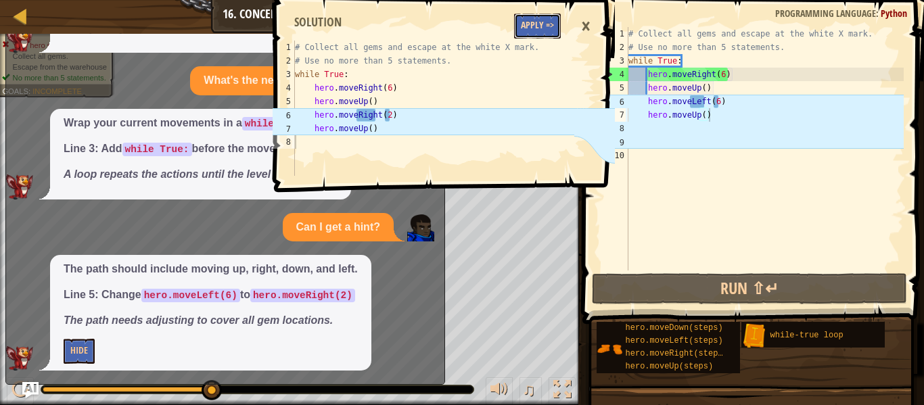
click at [540, 32] on button "Apply =>" at bounding box center [537, 26] width 47 height 25
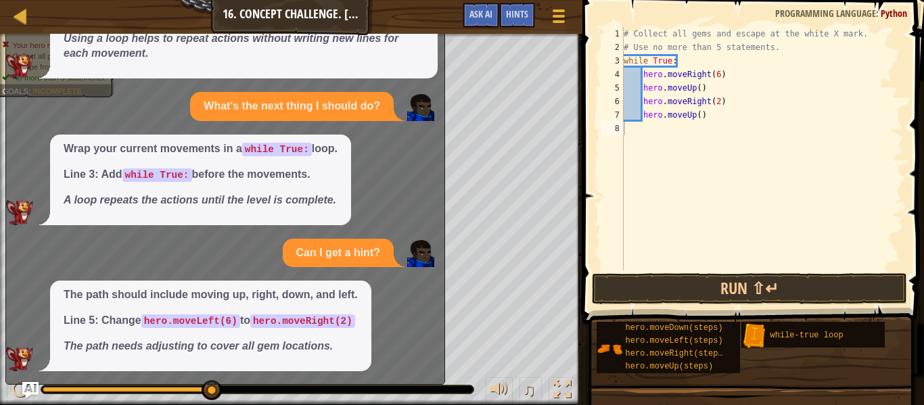
scroll to position [73, 0]
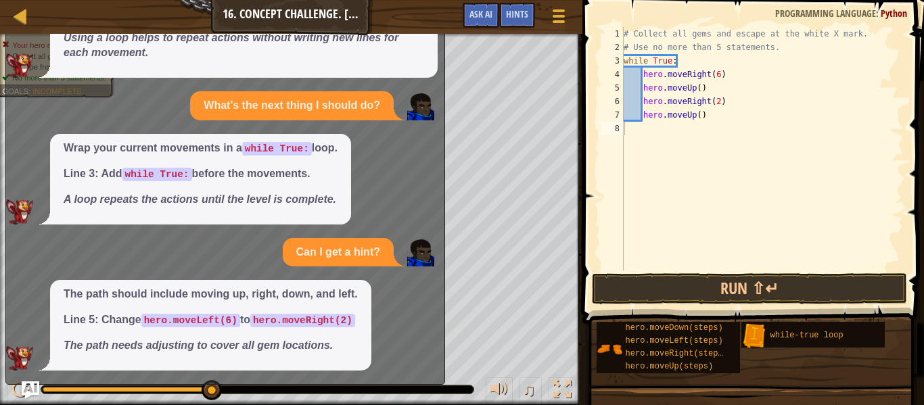
click at [35, 388] on img "Ask AI" at bounding box center [31, 391] width 18 height 18
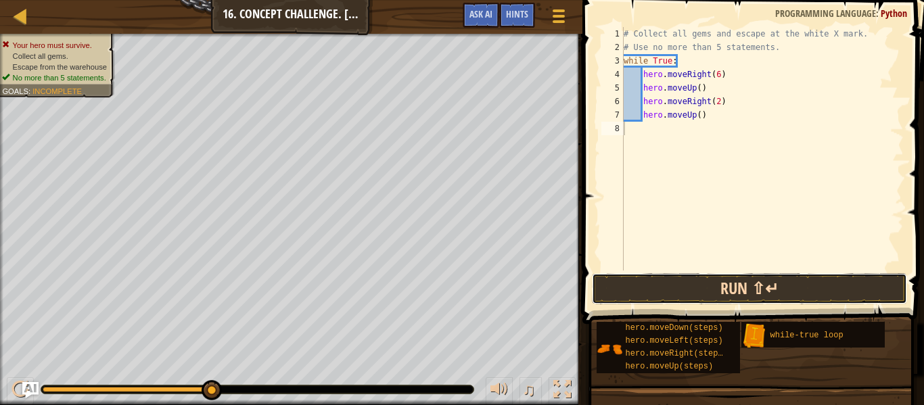
click at [800, 303] on button "Run ⇧↵" at bounding box center [749, 288] width 315 height 31
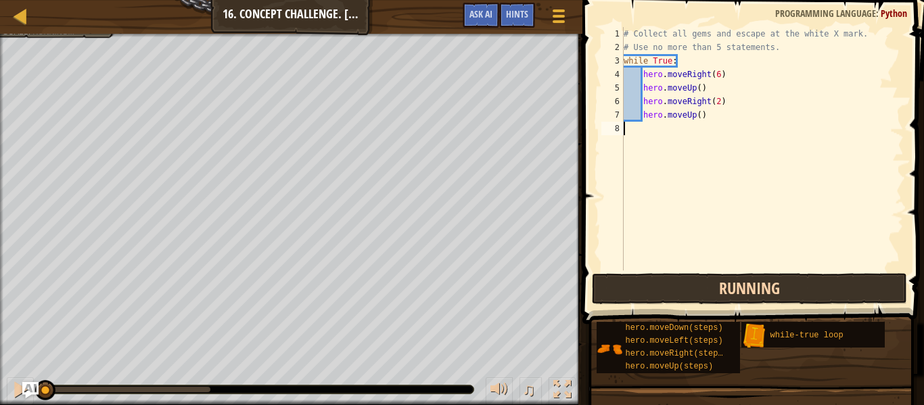
scroll to position [6, 0]
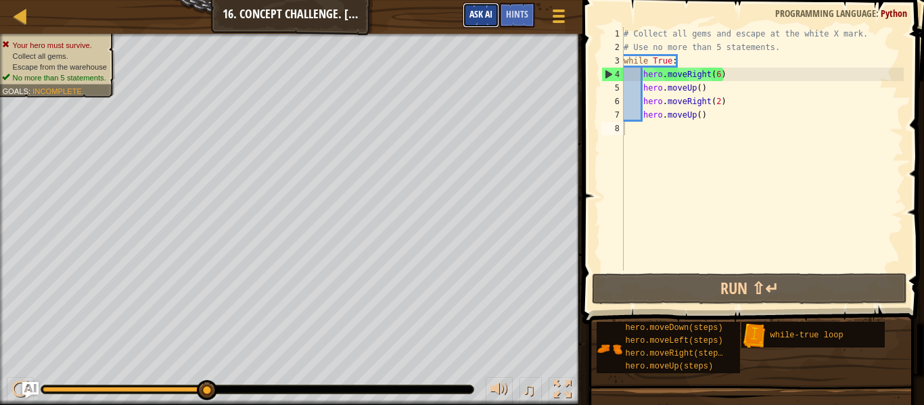
click at [467, 9] on button "Ask AI" at bounding box center [481, 15] width 37 height 25
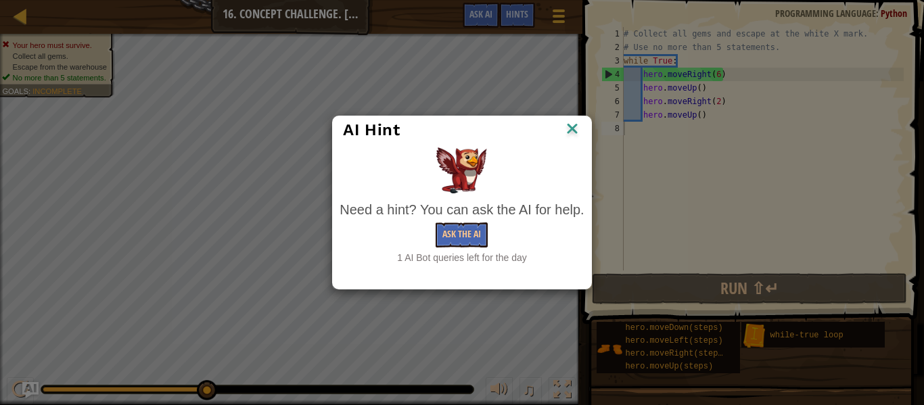
click at [579, 136] on img at bounding box center [573, 130] width 18 height 20
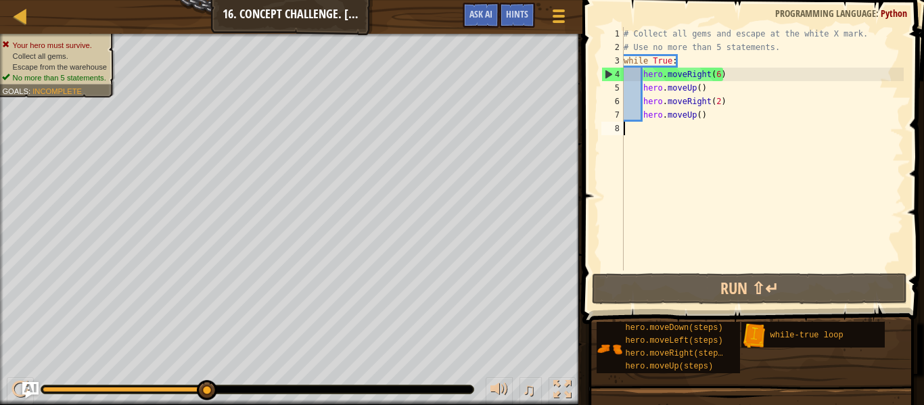
click at [719, 77] on div "# Collect all gems and escape at the white X mark. # Use no more than 5 stateme…" at bounding box center [762, 162] width 283 height 271
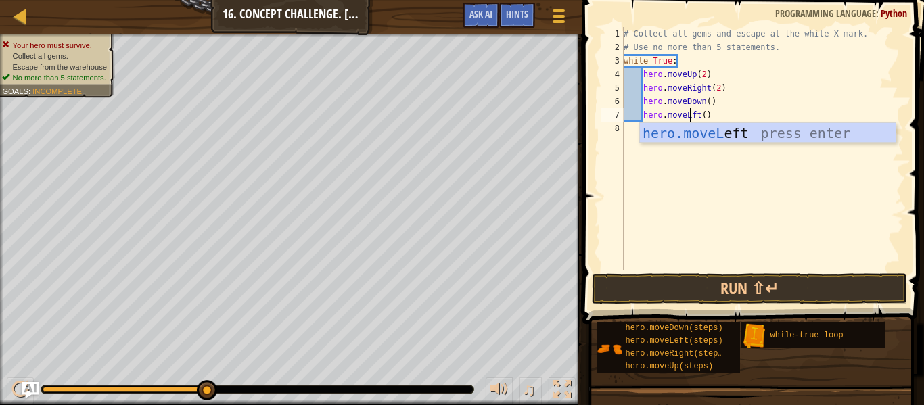
scroll to position [6, 11]
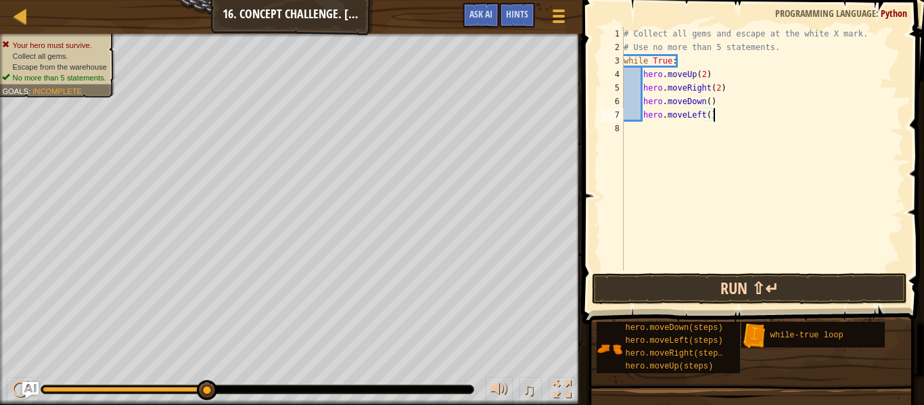
type textarea "hero.moveLeft()"
click at [762, 277] on button "Run ⇧↵" at bounding box center [749, 288] width 315 height 31
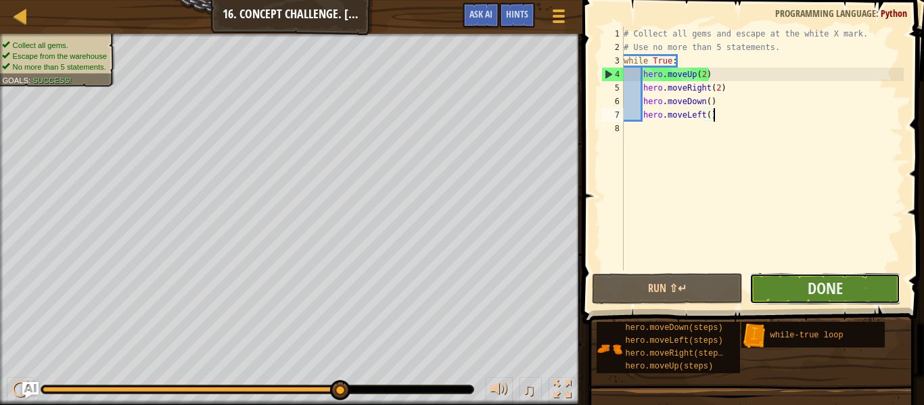
click at [853, 290] on button "Done" at bounding box center [825, 288] width 151 height 31
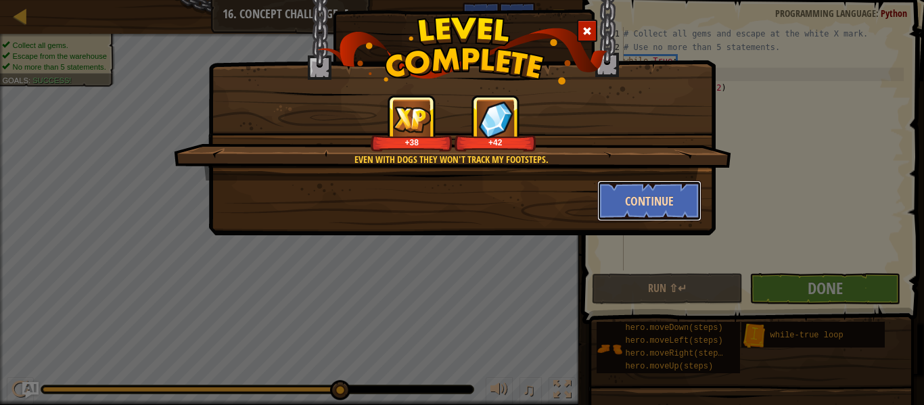
click at [620, 200] on button "Continue" at bounding box center [649, 201] width 105 height 41
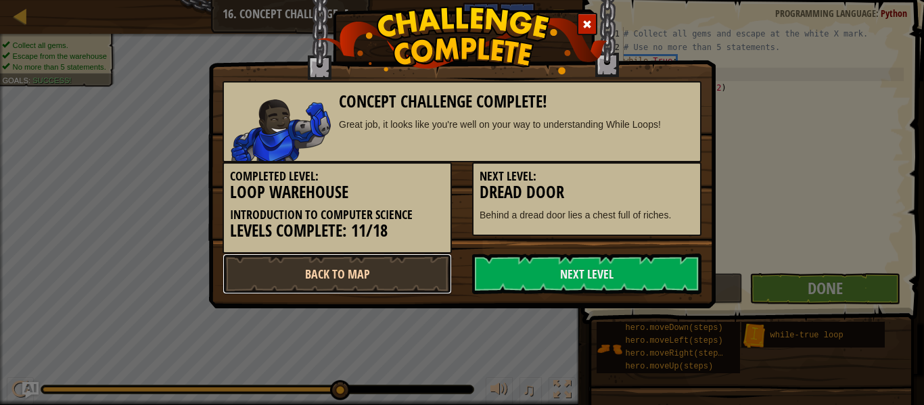
click at [375, 264] on link "Back to Map" at bounding box center [337, 274] width 229 height 41
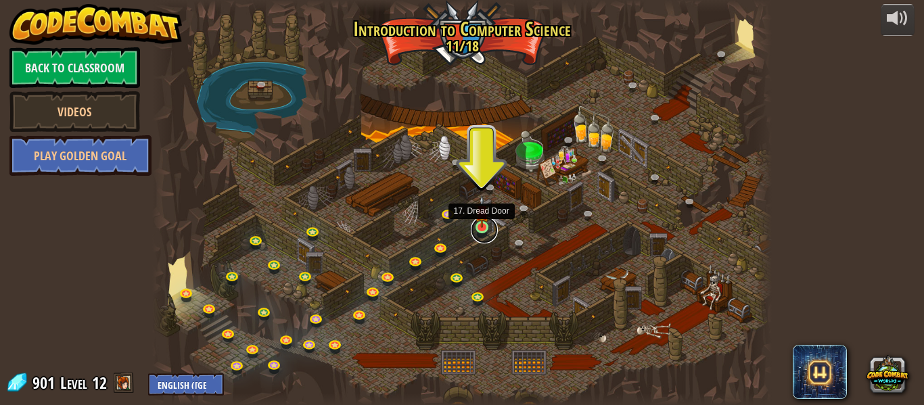
click at [482, 229] on link at bounding box center [484, 230] width 27 height 27
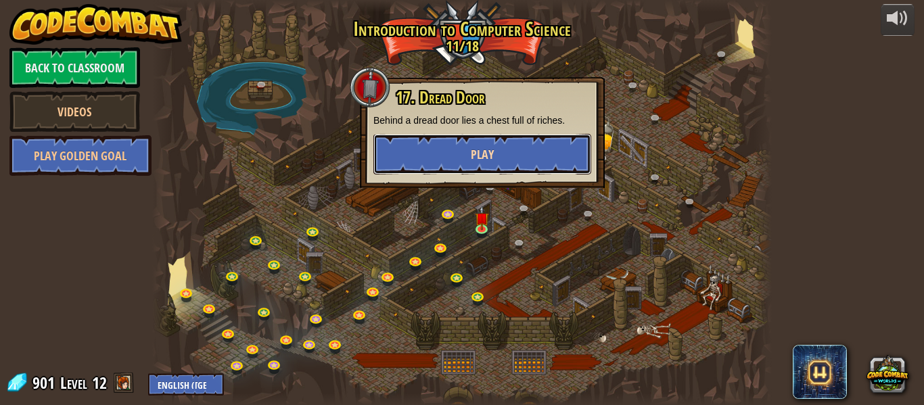
click at [487, 150] on span "Play" at bounding box center [482, 154] width 23 height 17
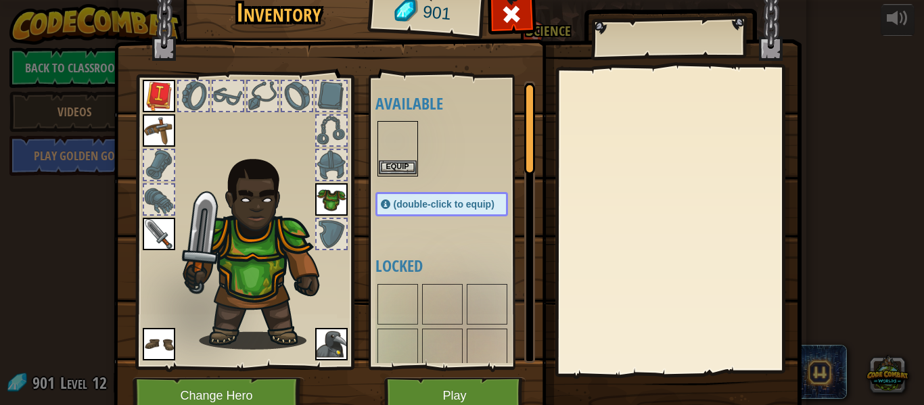
click at [396, 143] on img at bounding box center [398, 141] width 38 height 38
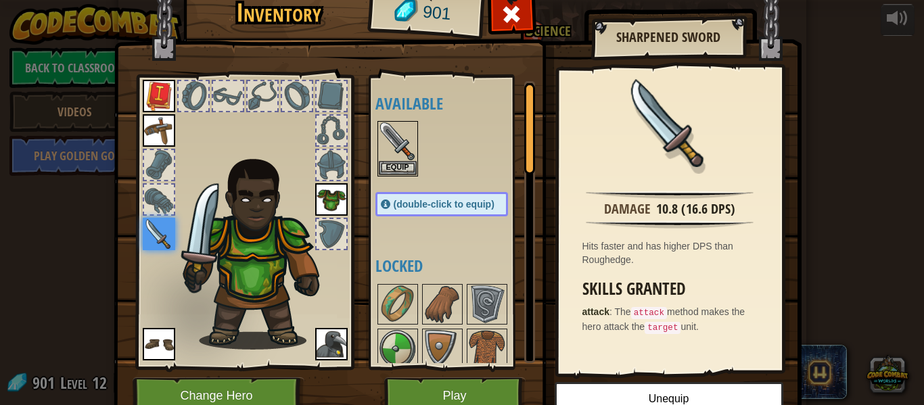
click at [163, 129] on img at bounding box center [159, 130] width 32 height 32
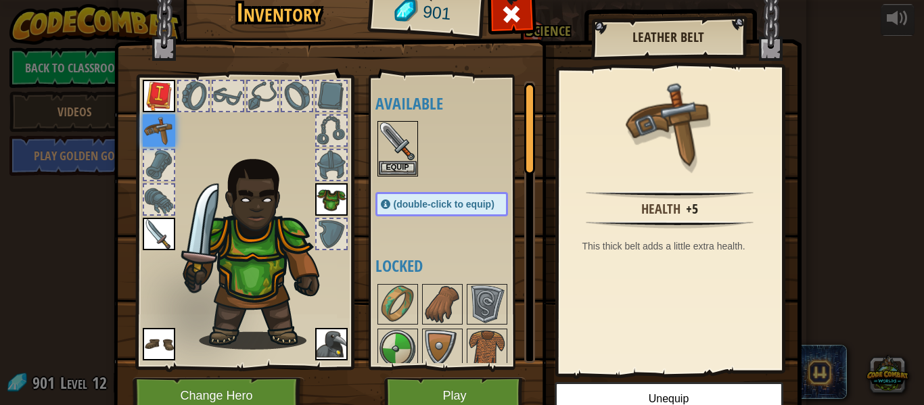
click at [163, 105] on img at bounding box center [159, 96] width 32 height 32
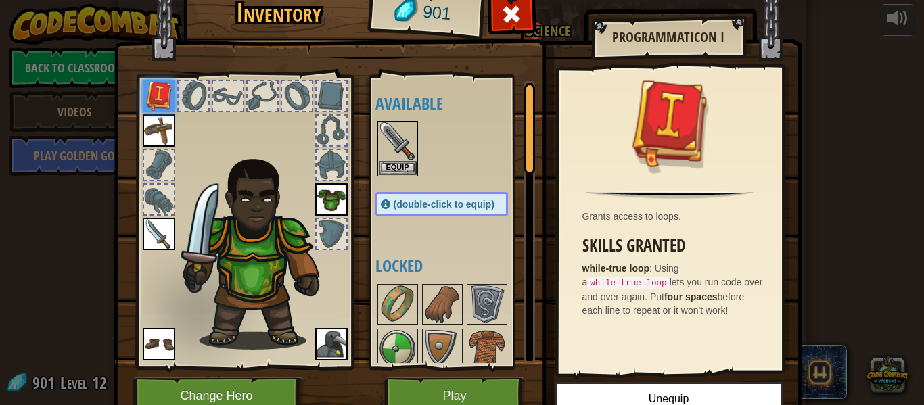
click at [160, 233] on img at bounding box center [159, 234] width 32 height 32
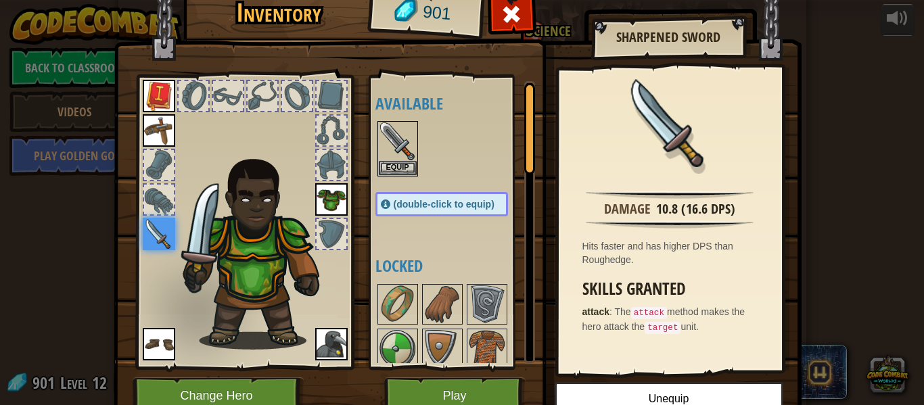
click at [321, 341] on img at bounding box center [331, 344] width 32 height 32
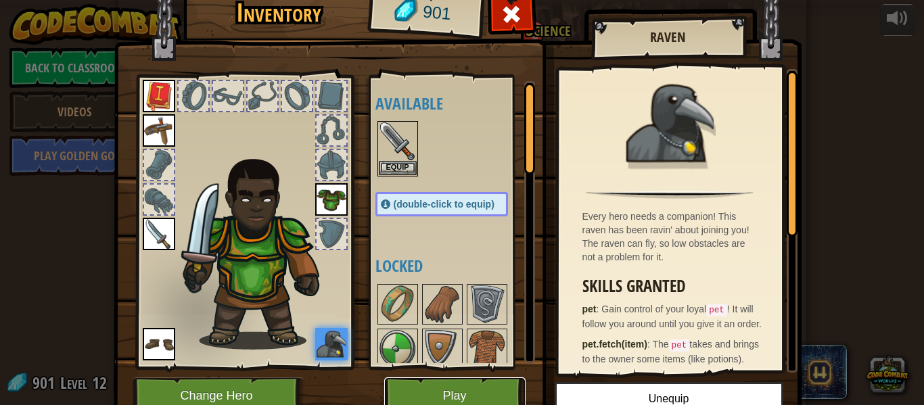
click at [496, 385] on button "Play" at bounding box center [454, 396] width 141 height 37
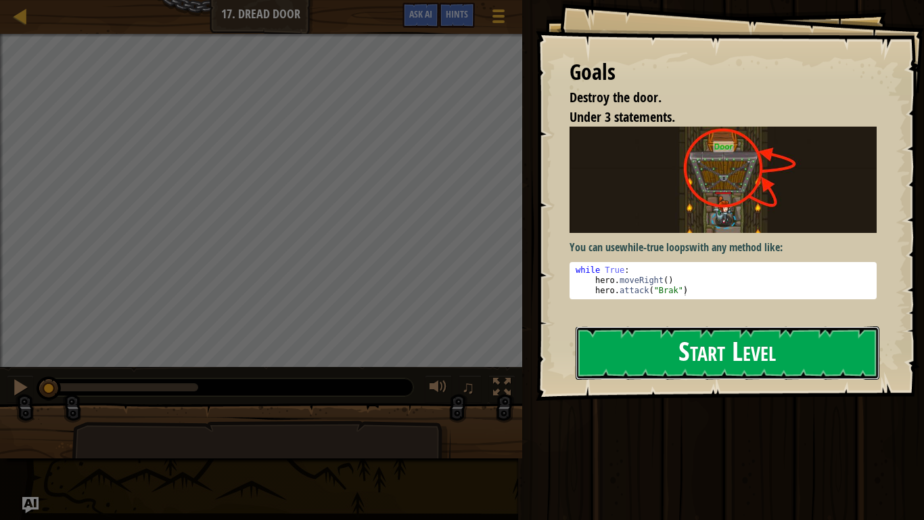
click at [682, 355] on button "Start Level" at bounding box center [728, 352] width 304 height 53
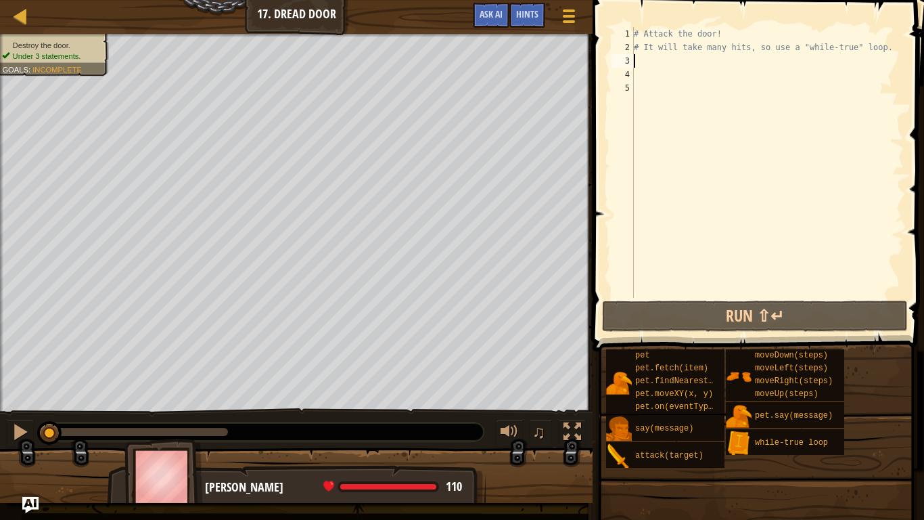
click at [650, 63] on div "# Attack the door! # It will take many hits, so use a "while-true" loop." at bounding box center [767, 176] width 273 height 298
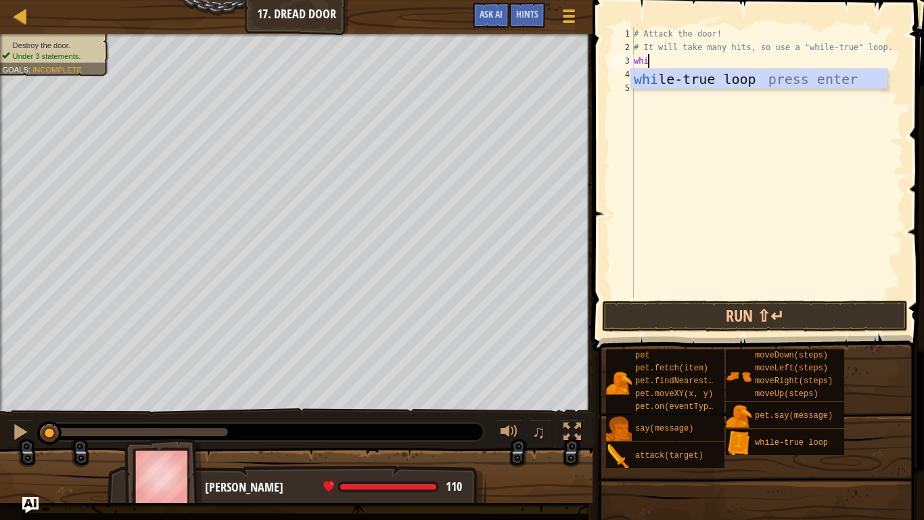
type textarea "while"
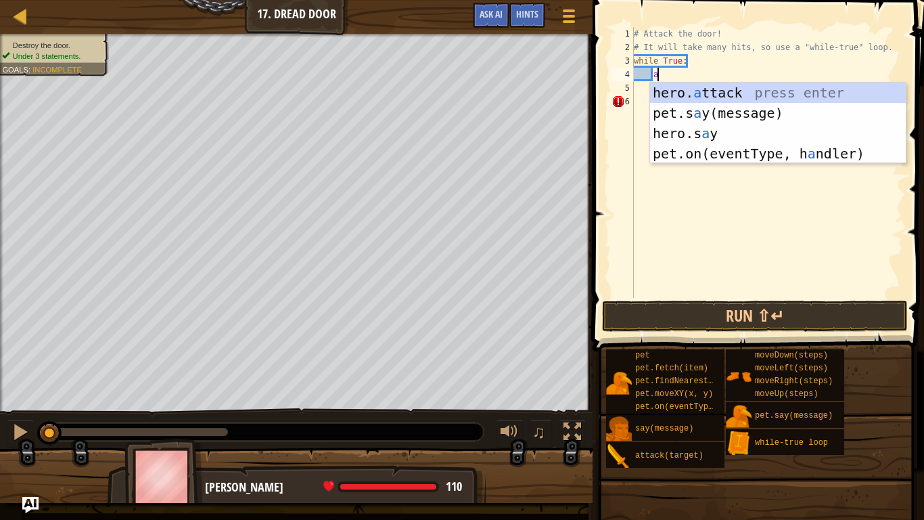
scroll to position [6, 3]
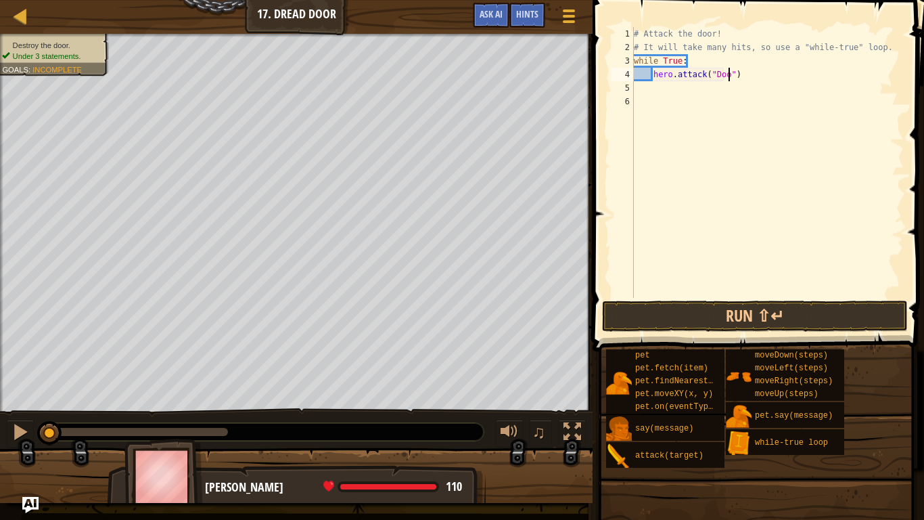
type textarea "hero.attack("Door")"
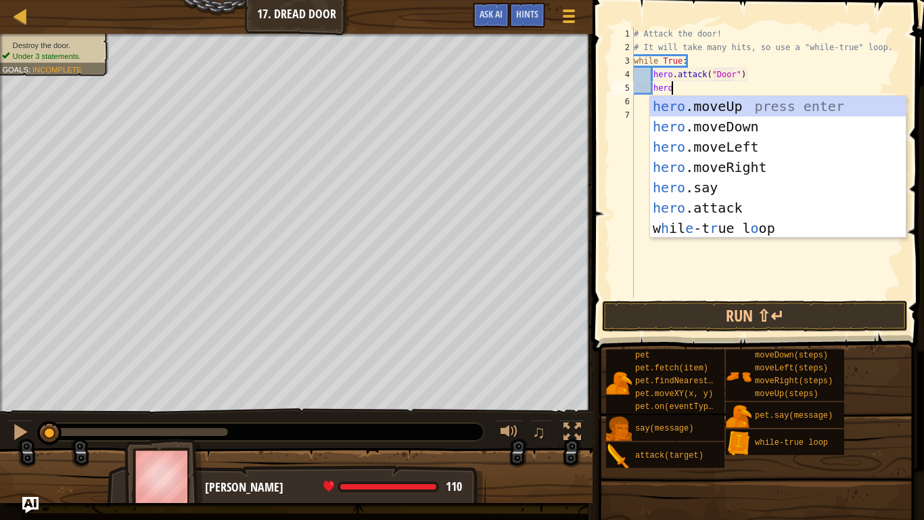
scroll to position [6, 5]
click at [736, 203] on div "hero .moveUp press enter hero .moveDown press enter hero .moveLeft press enter …" at bounding box center [778, 187] width 256 height 183
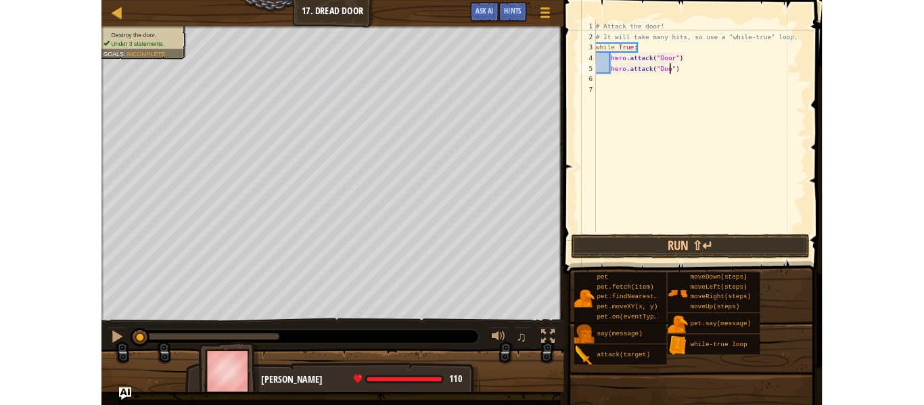
scroll to position [6, 15]
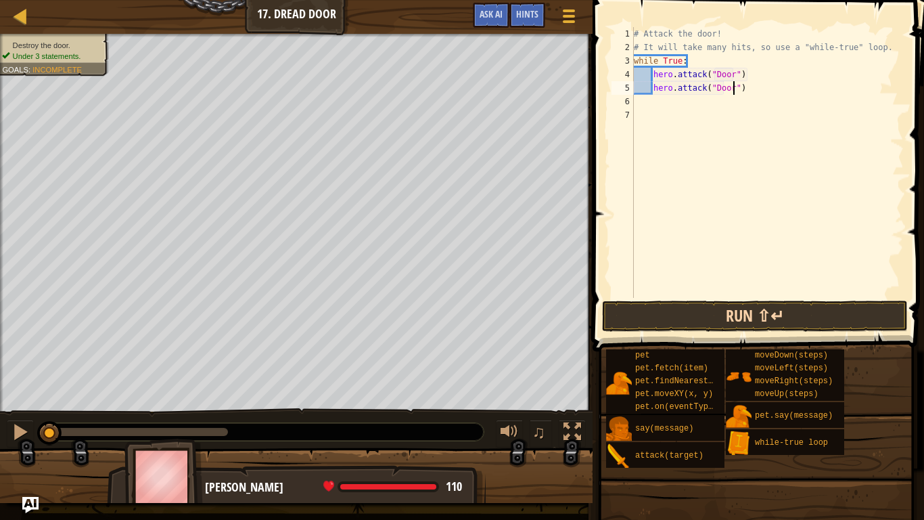
type textarea "hero.attack("Door")"
click at [750, 322] on button "Run ⇧↵" at bounding box center [755, 315] width 306 height 31
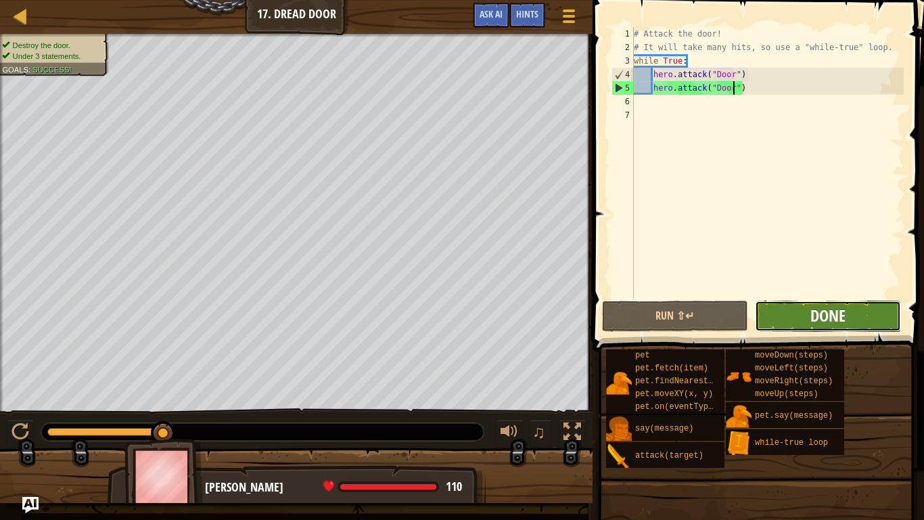
click at [841, 325] on span "Done" at bounding box center [828, 315] width 35 height 22
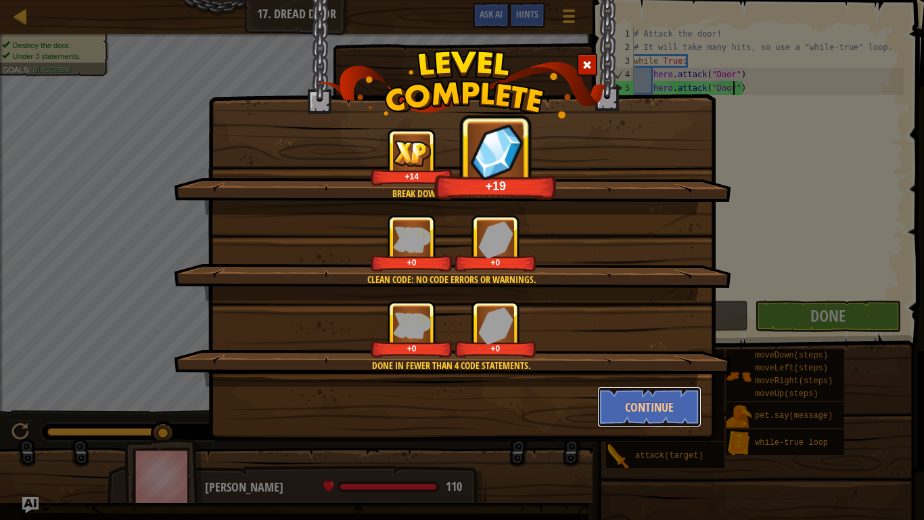
click at [631, 405] on button "Continue" at bounding box center [649, 406] width 105 height 41
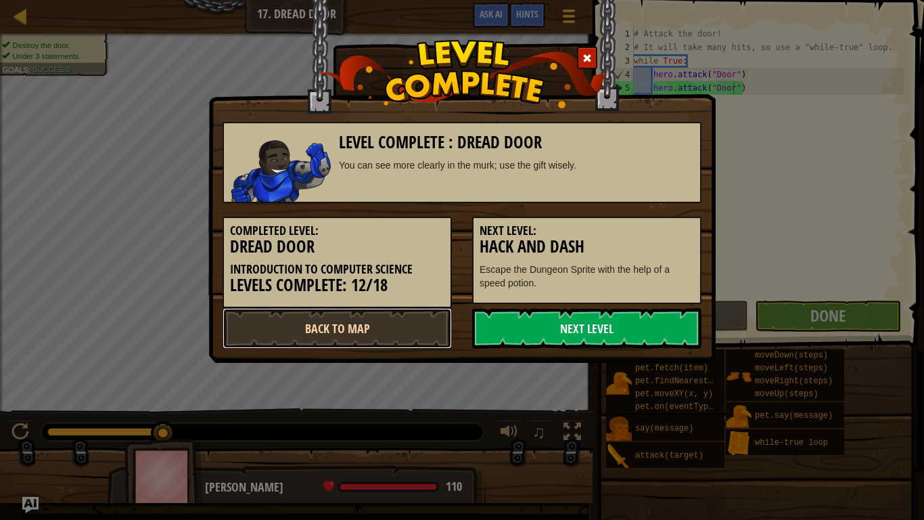
click at [352, 322] on link "Back to Map" at bounding box center [337, 328] width 229 height 41
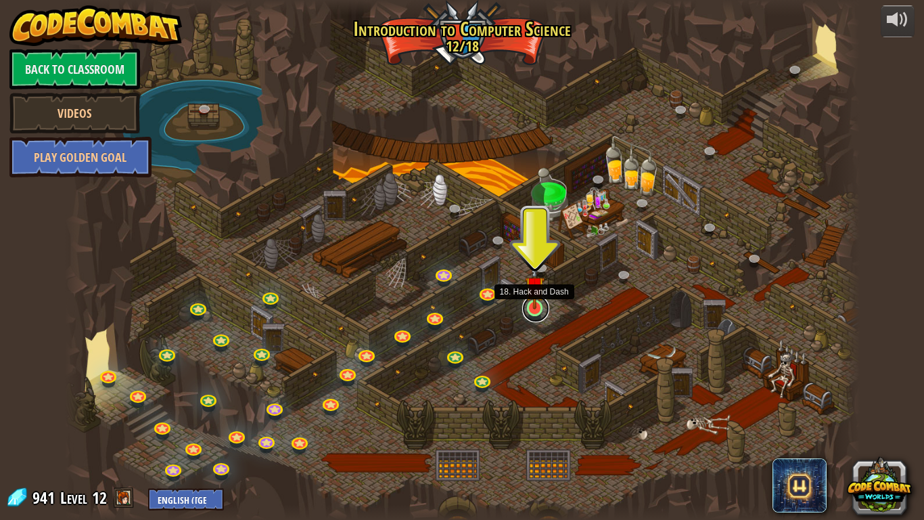
click at [523, 326] on div "25. Kithgard Gates (Locked) Escape the Kithgard dungeons, and don't let the gua…" at bounding box center [462, 260] width 795 height 520
